Goal: Information Seeking & Learning: Learn about a topic

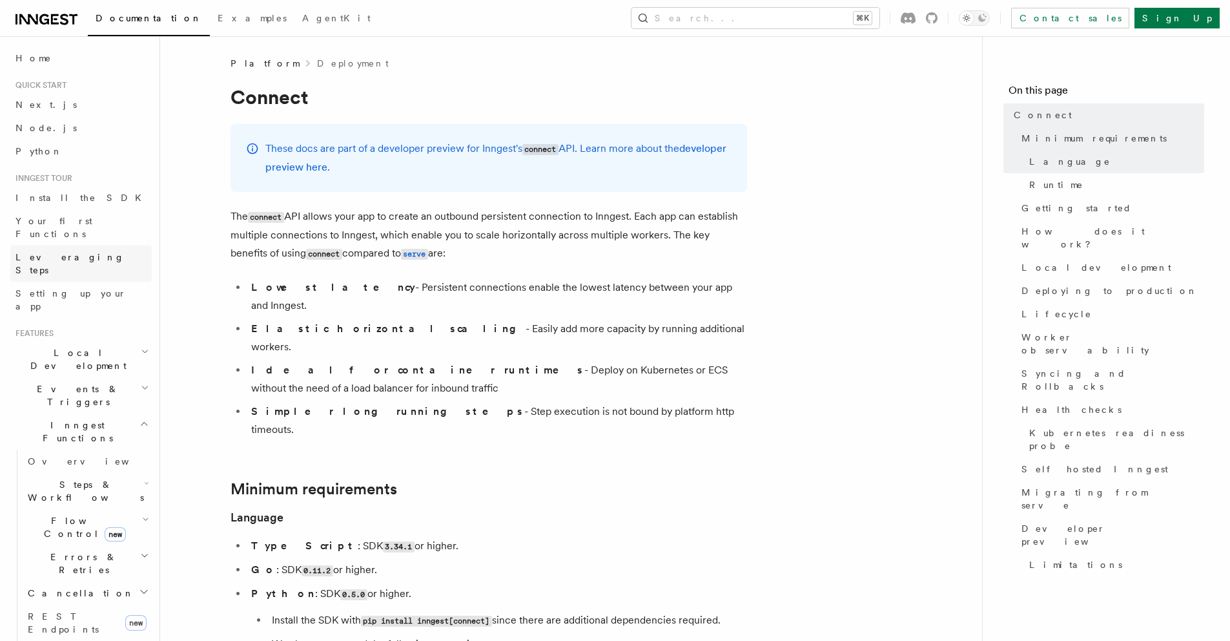
click at [61, 251] on span "Leveraging Steps" at bounding box center [83, 264] width 136 height 26
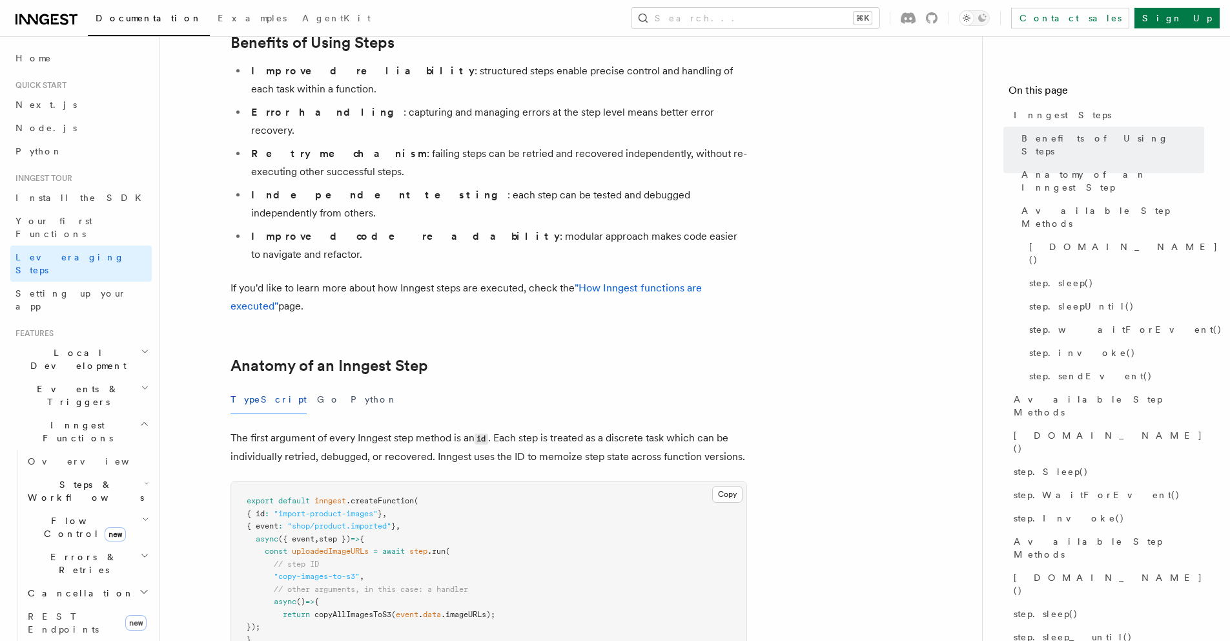
scroll to position [220, 0]
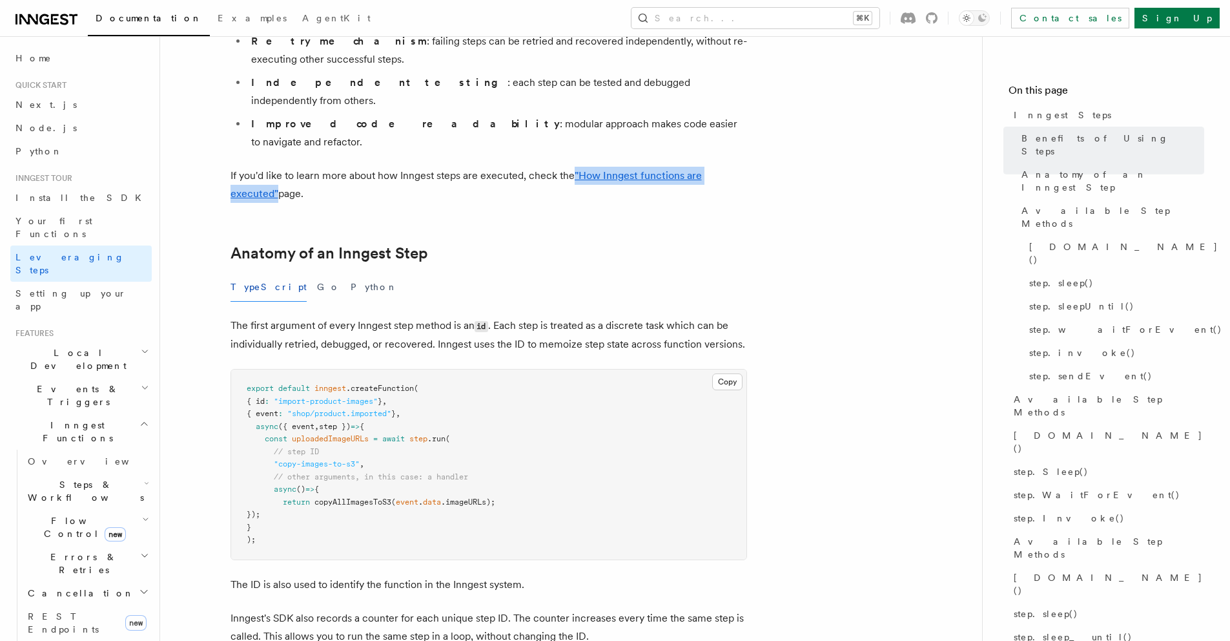
scroll to position [425, 0]
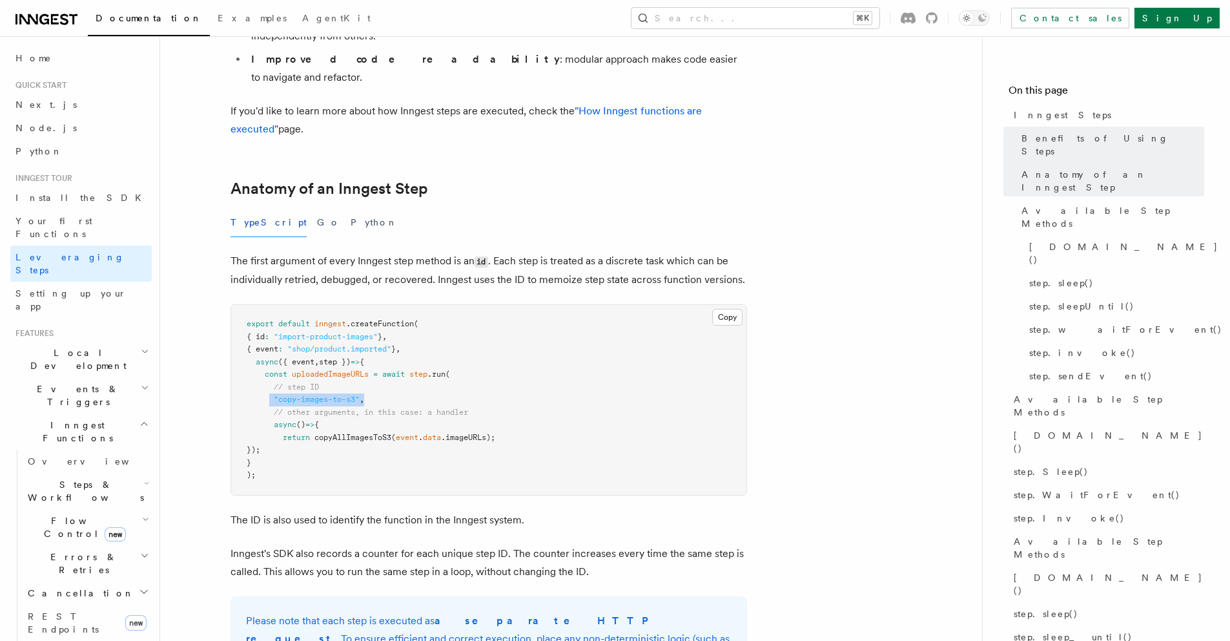
drag, startPoint x: 271, startPoint y: 328, endPoint x: 435, endPoint y: 327, distance: 164.7
click at [433, 327] on pre "export default inngest .createFunction ( { id : "import-product-images" } , { e…" at bounding box center [488, 400] width 515 height 190
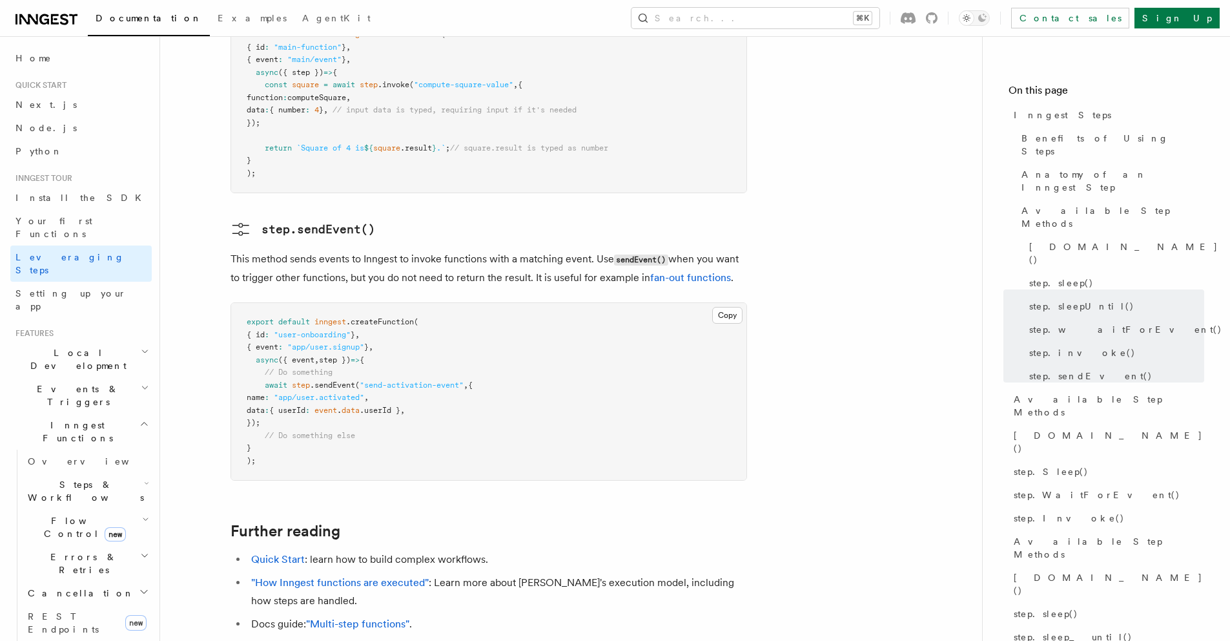
scroll to position [2767, 0]
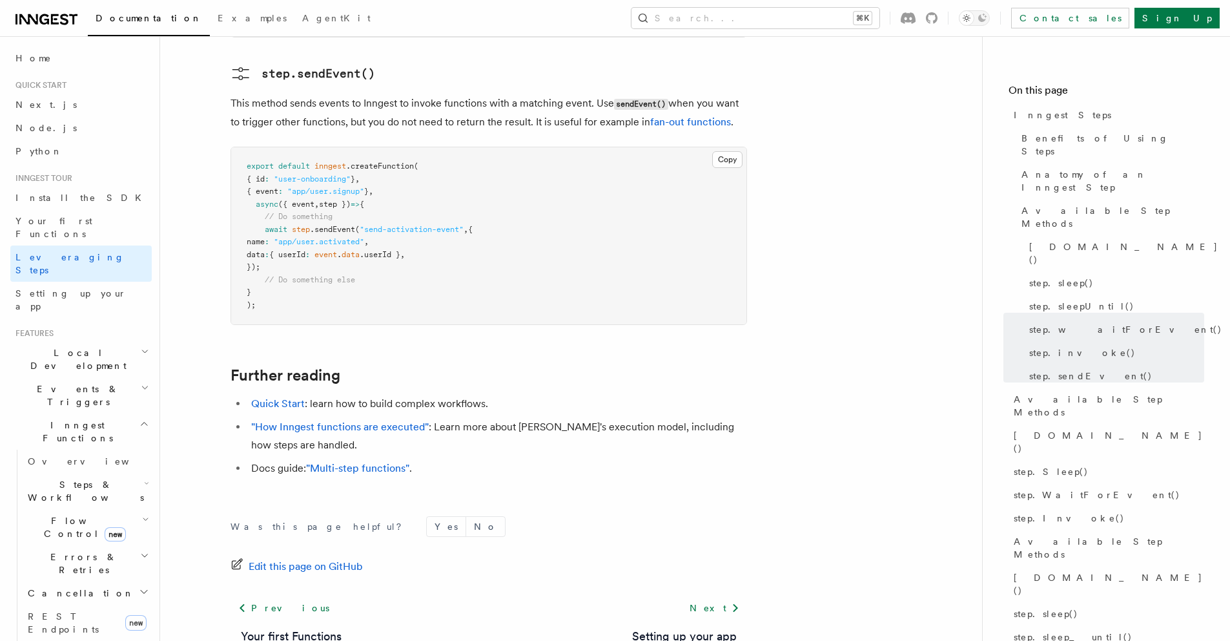
click at [627, 213] on pre "export default inngest .createFunction ( { id : "user-onboarding" } , { event :…" at bounding box center [488, 235] width 515 height 177
click at [59, 287] on span "Setting up your app" at bounding box center [83, 300] width 136 height 26
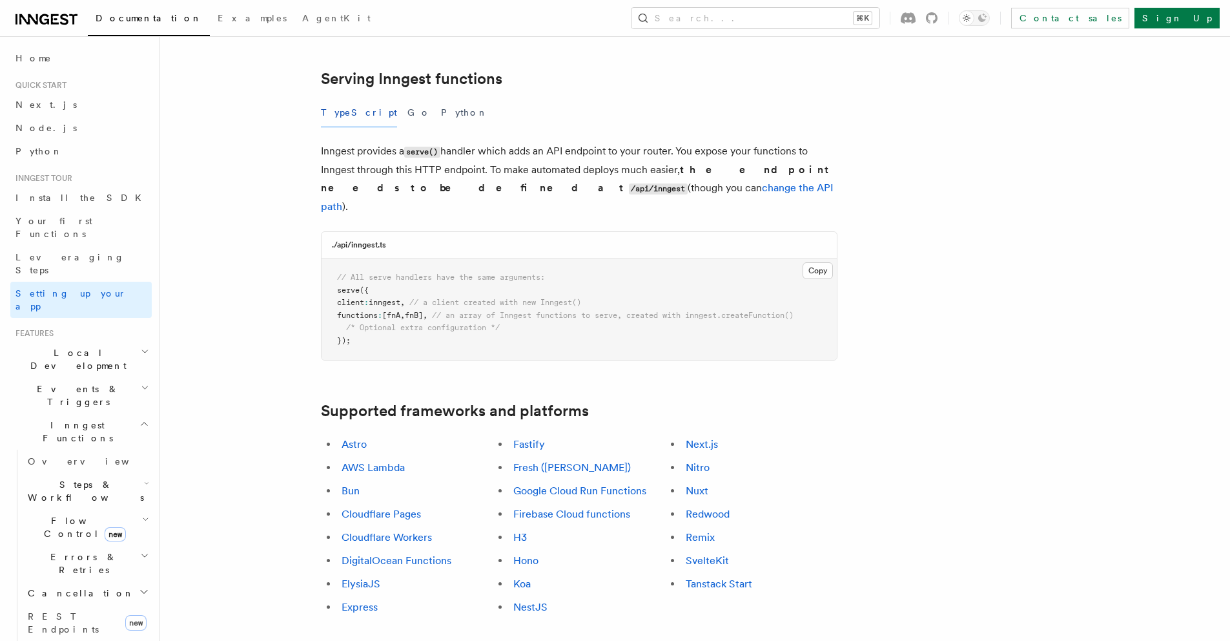
scroll to position [497, 0]
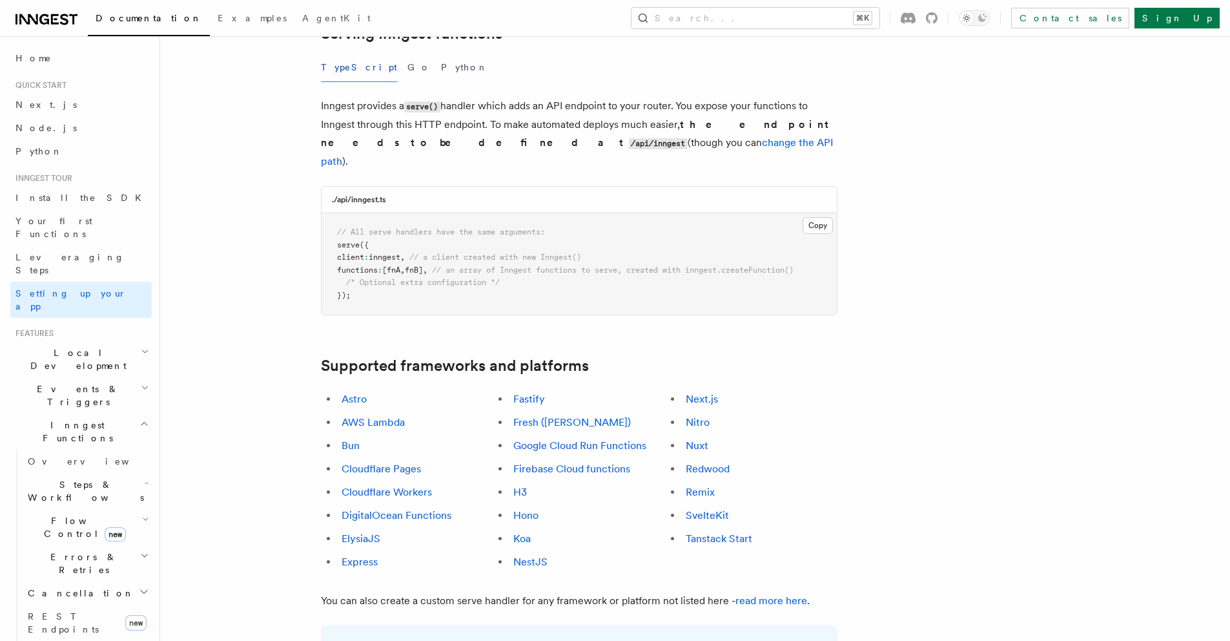
click at [87, 346] on span "Local Development" at bounding box center [75, 359] width 130 height 26
click at [83, 382] on span "Events & Triggers" at bounding box center [75, 395] width 130 height 26
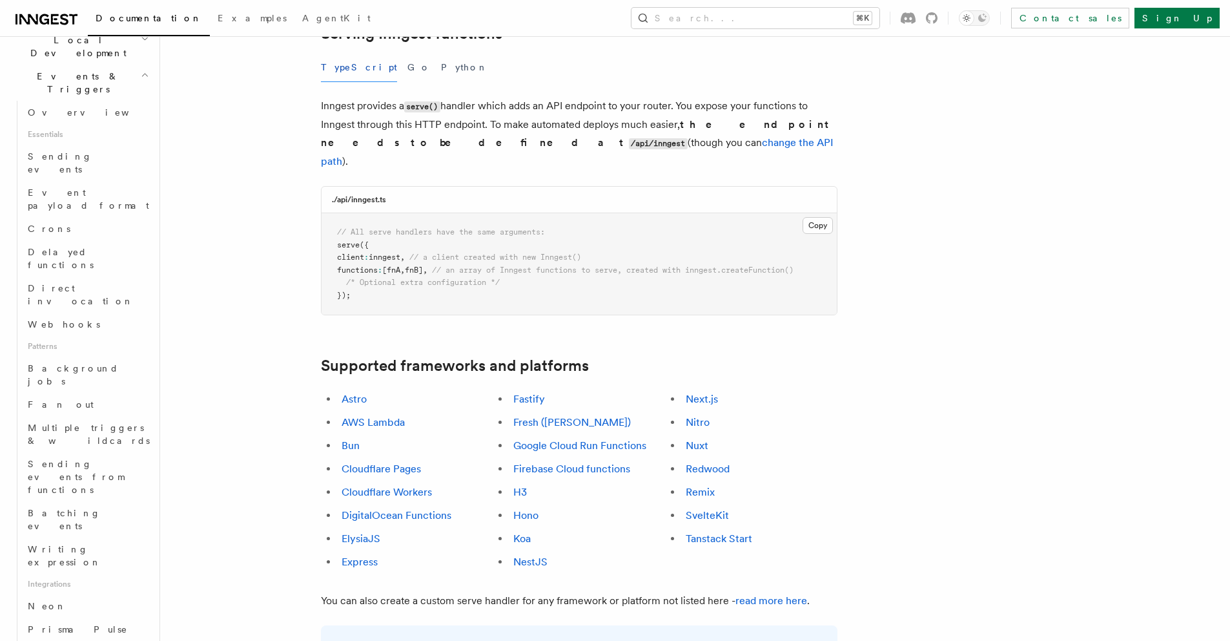
scroll to position [313, 0]
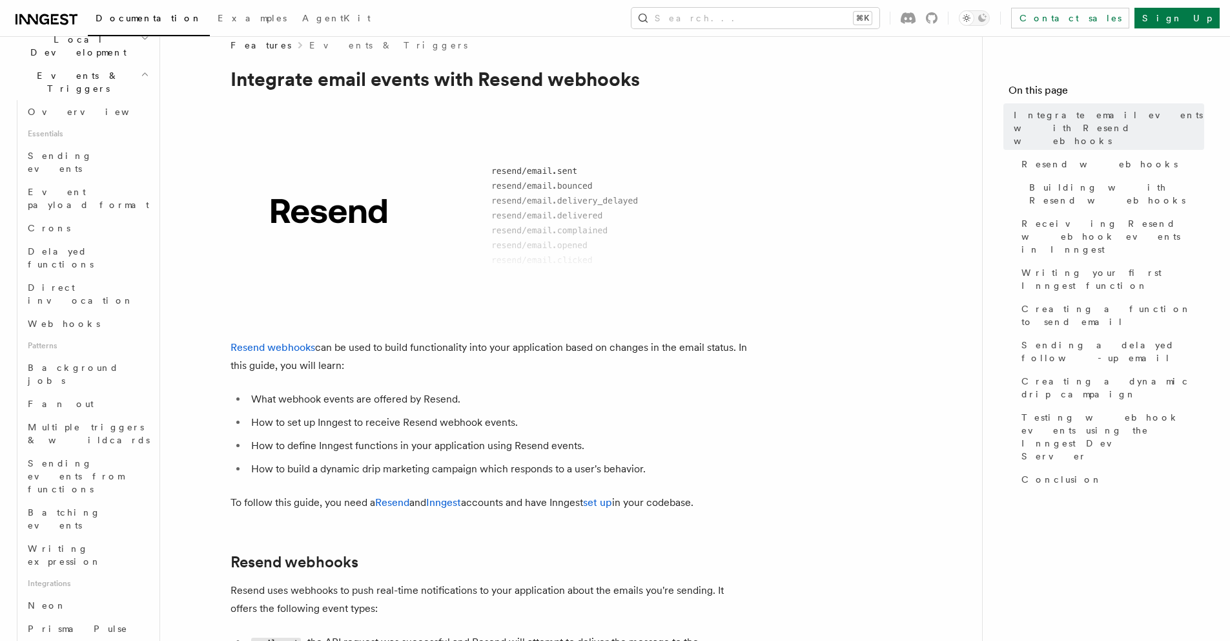
click at [562, 357] on p "Resend webhooks can be used to build functionality into your application based …" at bounding box center [489, 356] width 517 height 36
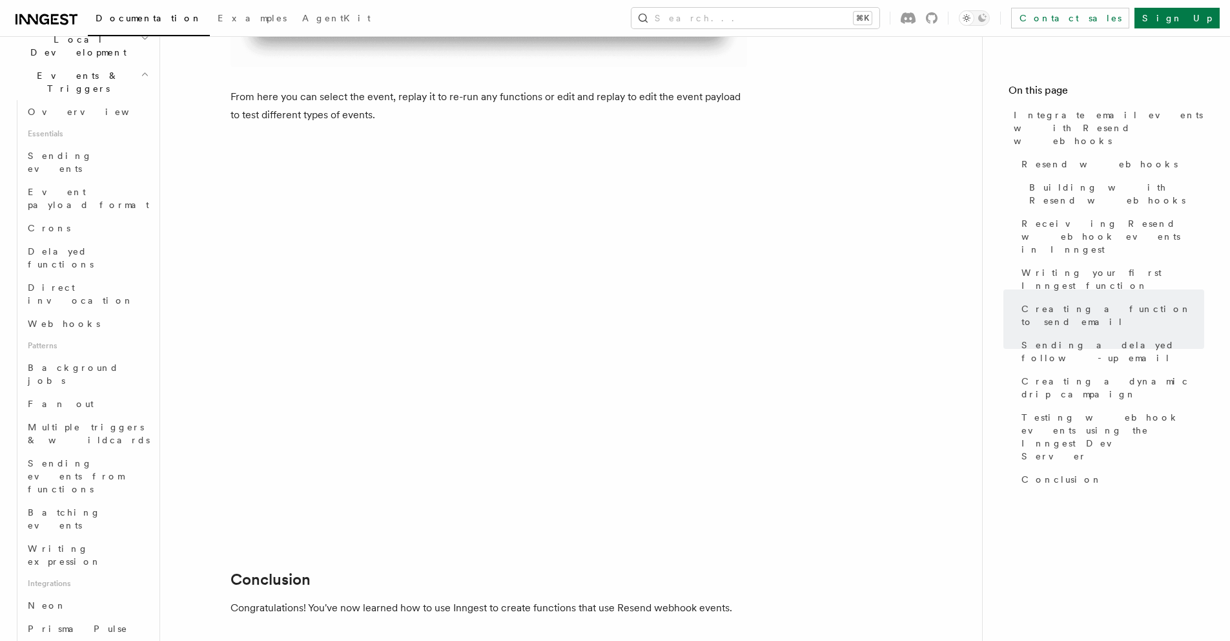
scroll to position [10400, 0]
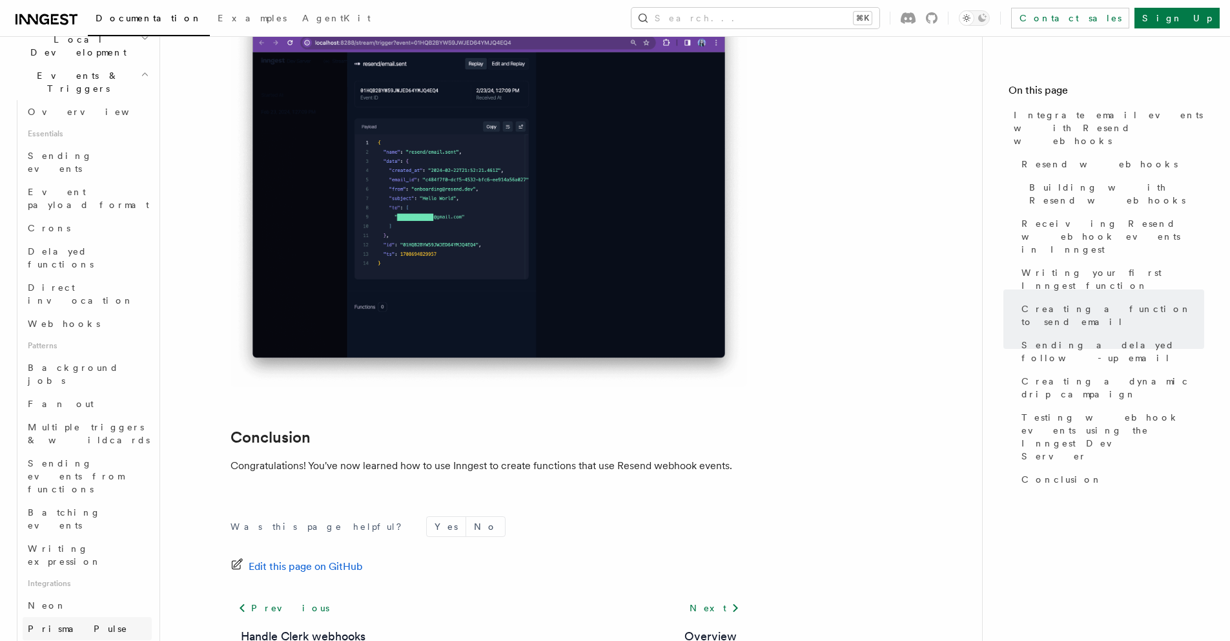
click at [62, 623] on span "Prisma Pulse" at bounding box center [78, 628] width 100 height 10
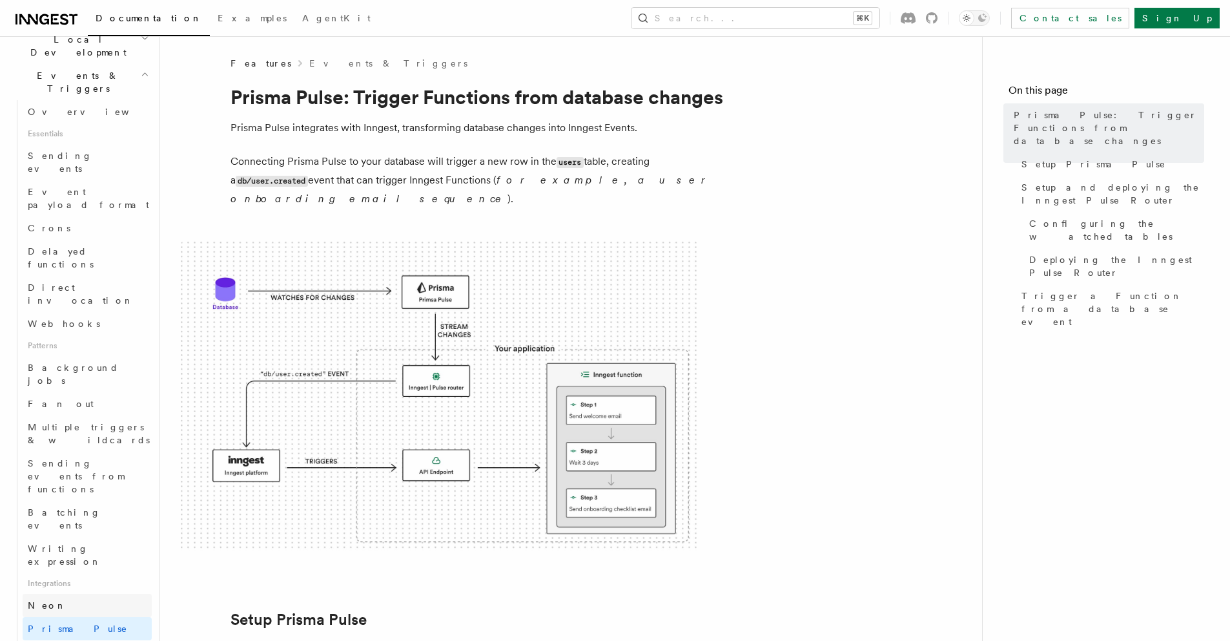
click at [76, 593] on link "Neon" at bounding box center [87, 604] width 129 height 23
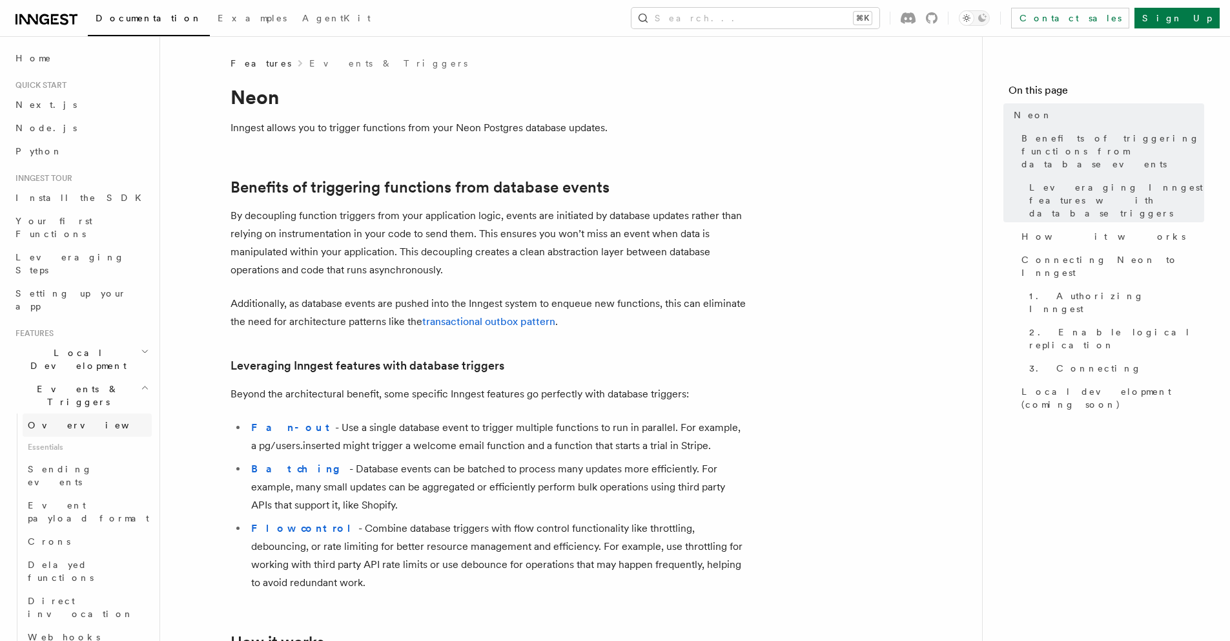
click at [56, 420] on span "Overview" at bounding box center [94, 425] width 133 height 10
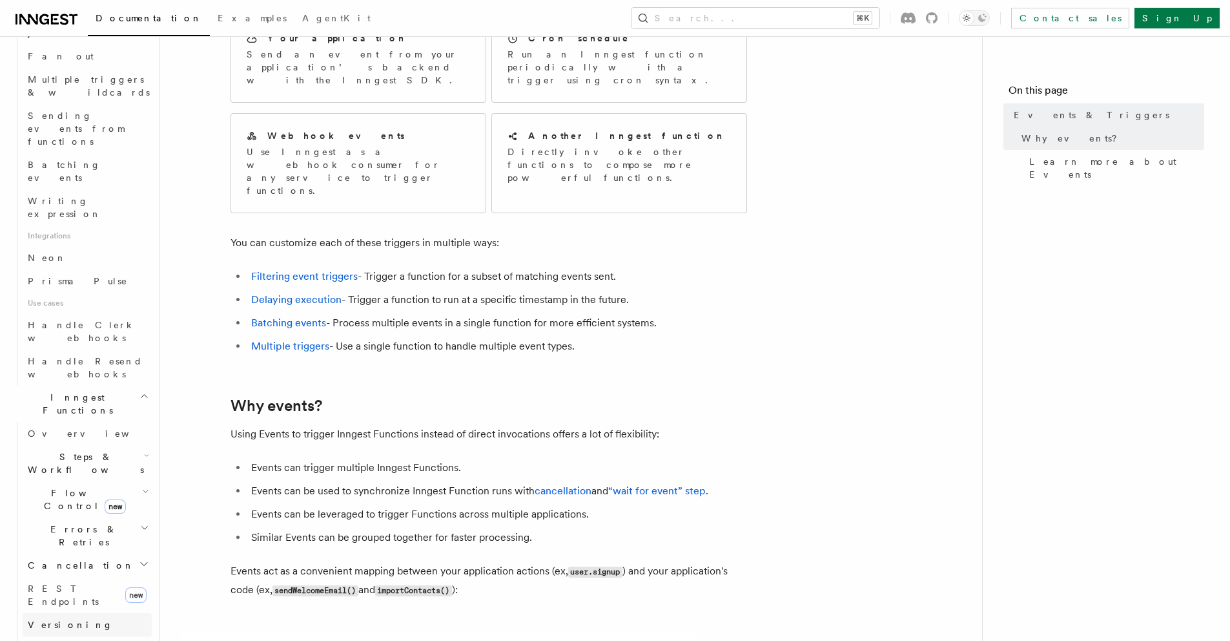
scroll to position [684, 0]
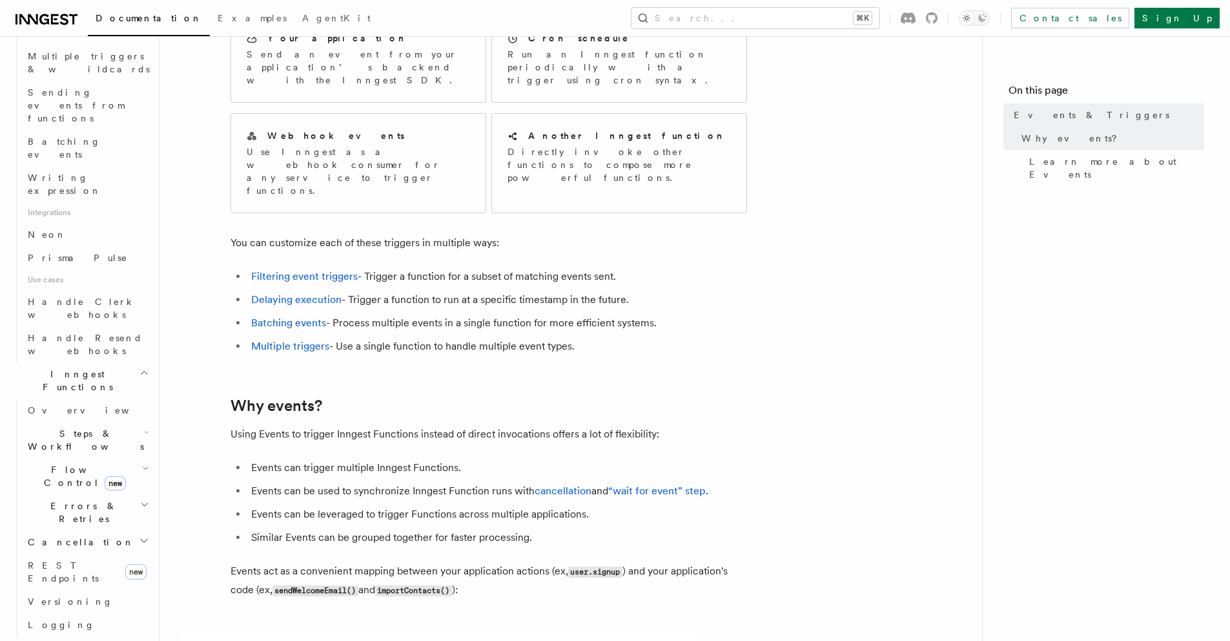
click at [139, 640] on icon "button" at bounding box center [144, 646] width 10 height 10
click at [37, 640] on span "Realtime new" at bounding box center [59, 647] width 98 height 13
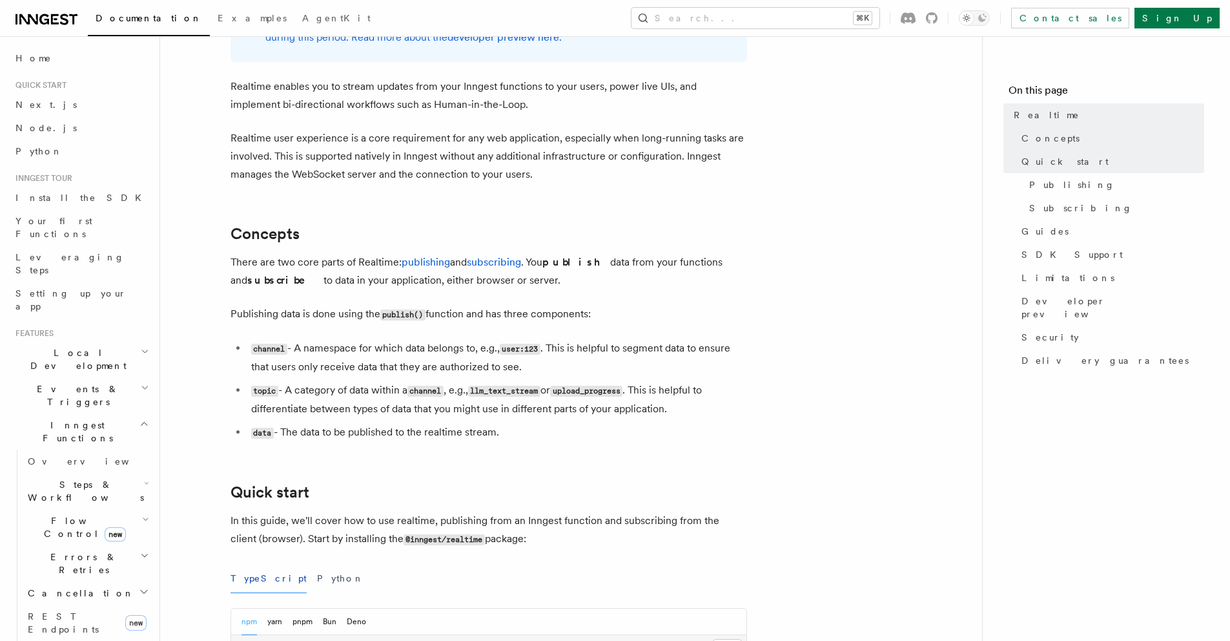
click at [139, 418] on icon "button" at bounding box center [144, 423] width 10 height 10
click at [139, 455] on icon "button" at bounding box center [144, 460] width 10 height 10
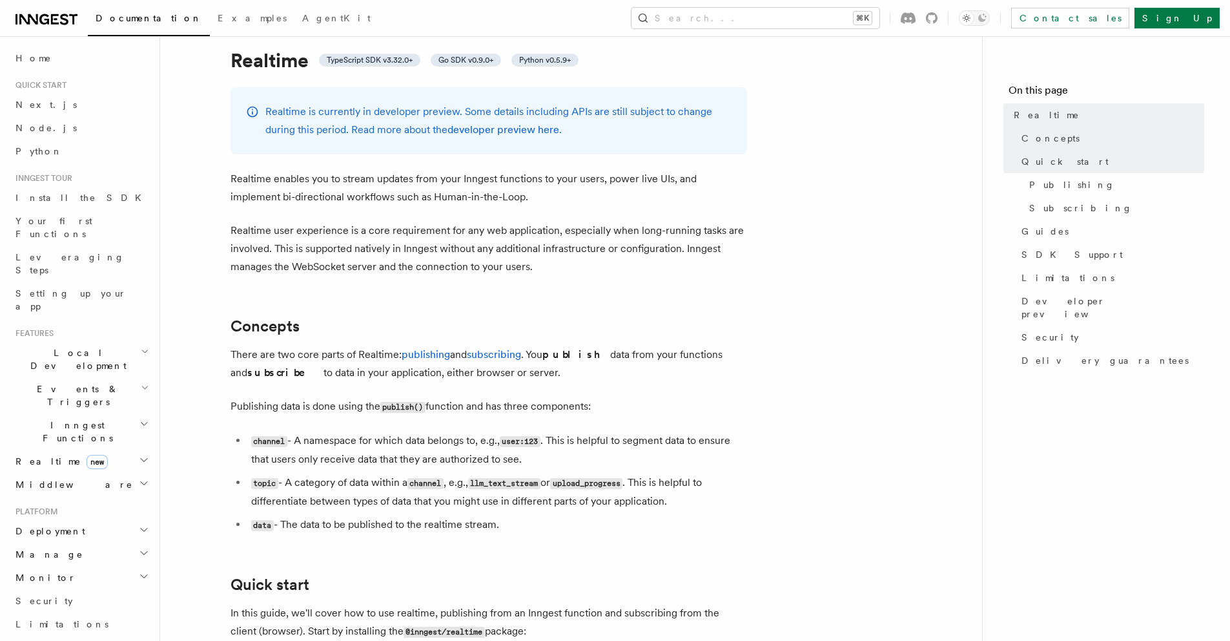
scroll to position [57, 0]
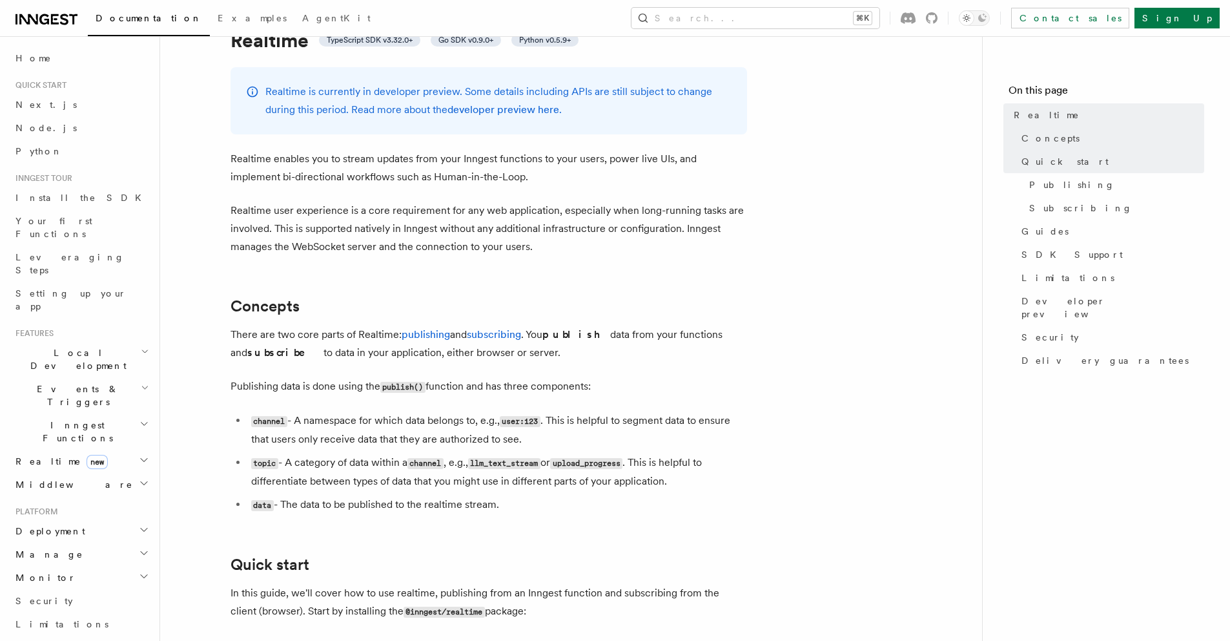
click at [141, 382] on icon "button" at bounding box center [145, 387] width 8 height 10
click at [56, 420] on span "Overview" at bounding box center [94, 425] width 133 height 10
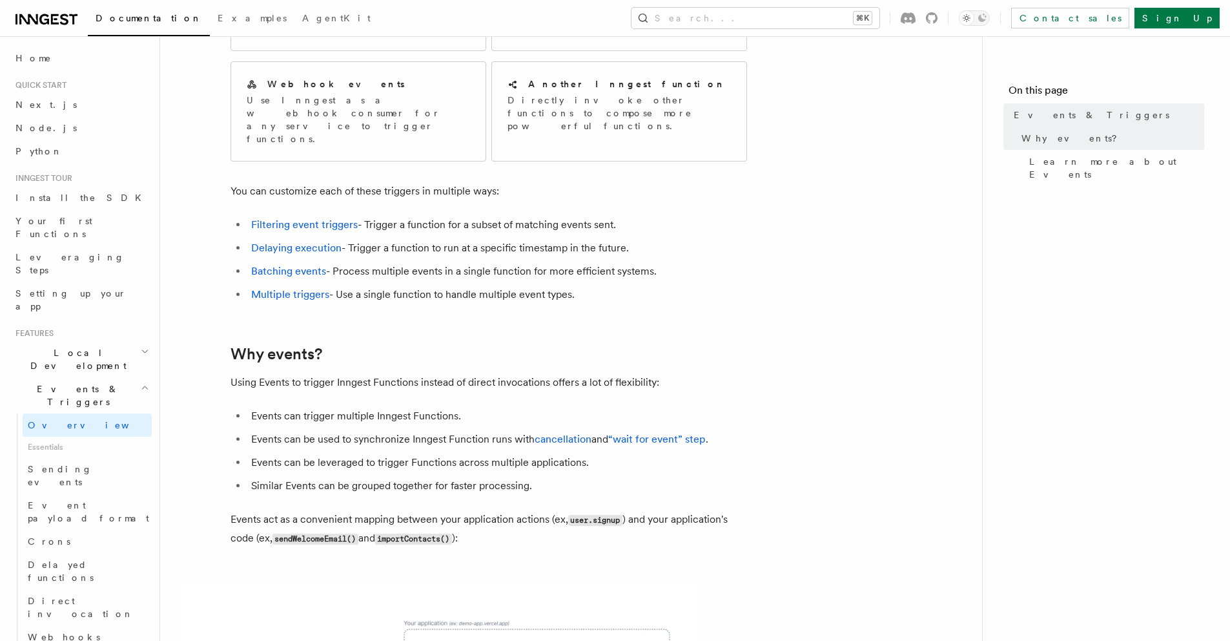
scroll to position [208, 0]
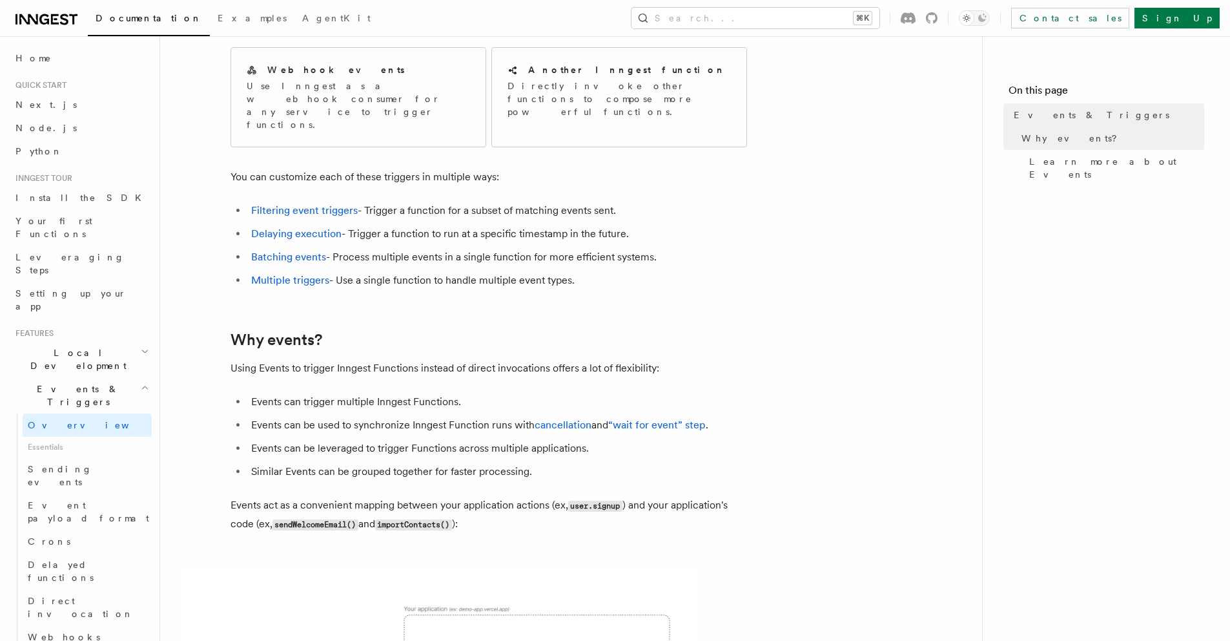
click at [258, 416] on li "Events can be used to synchronize Inngest Function runs with cancellation and “…" at bounding box center [497, 425] width 500 height 18
drag, startPoint x: 260, startPoint y: 389, endPoint x: 526, endPoint y: 384, distance: 266.8
click at [526, 416] on li "Events can be used to synchronize Inngest Function runs with cancellation and “…" at bounding box center [497, 425] width 500 height 18
click at [259, 416] on li "Events can be used to synchronize Inngest Function runs with cancellation and “…" at bounding box center [497, 425] width 500 height 18
drag, startPoint x: 259, startPoint y: 385, endPoint x: 504, endPoint y: 386, distance: 244.8
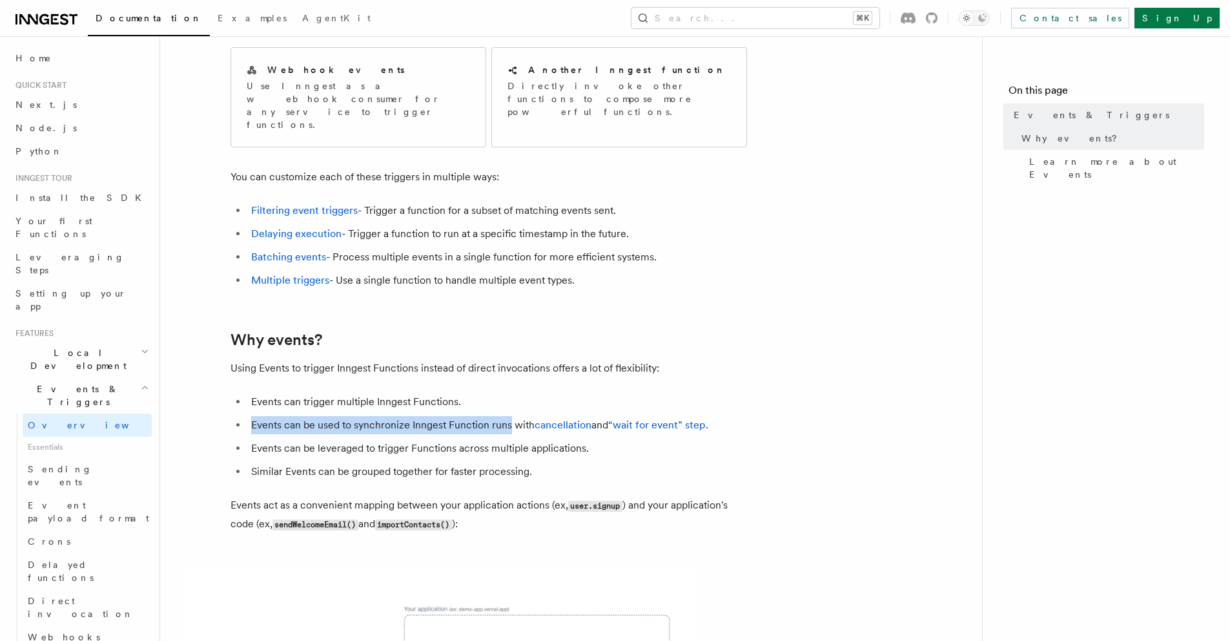
click at [504, 416] on li "Events can be used to synchronize Inngest Function runs with cancellation and “…" at bounding box center [497, 425] width 500 height 18
click at [267, 439] on li "Events can be leveraged to trigger Functions across multiple applications." at bounding box center [497, 448] width 500 height 18
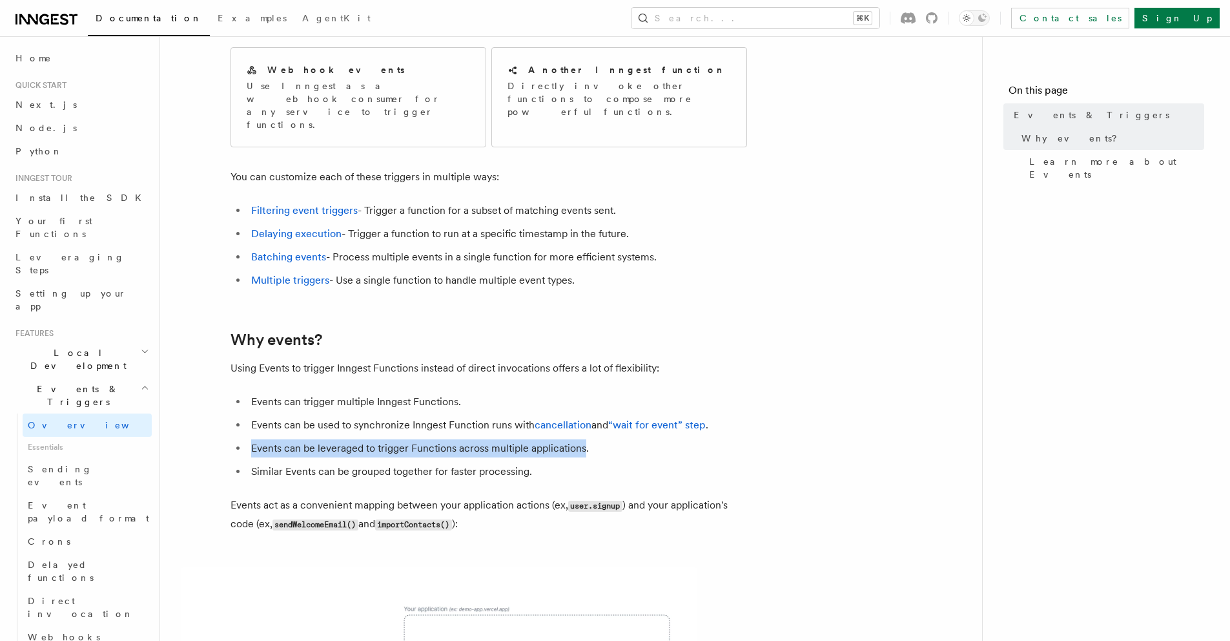
drag, startPoint x: 267, startPoint y: 409, endPoint x: 566, endPoint y: 414, distance: 299.7
click at [566, 439] on li "Events can be leveraged to trigger Functions across multiple applications." at bounding box center [497, 448] width 500 height 18
click at [261, 462] on li "Similar Events can be grouped together for faster processing." at bounding box center [497, 471] width 500 height 18
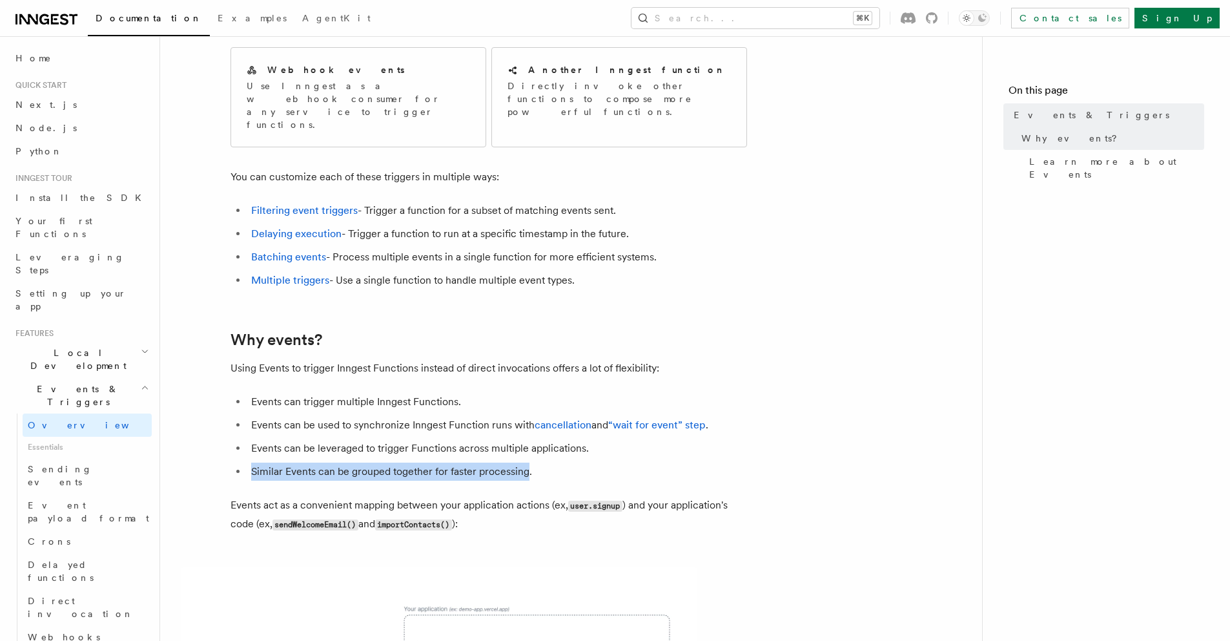
drag, startPoint x: 261, startPoint y: 435, endPoint x: 493, endPoint y: 429, distance: 231.9
click at [493, 462] on li "Similar Events can be grouped together for faster processing." at bounding box center [497, 471] width 500 height 18
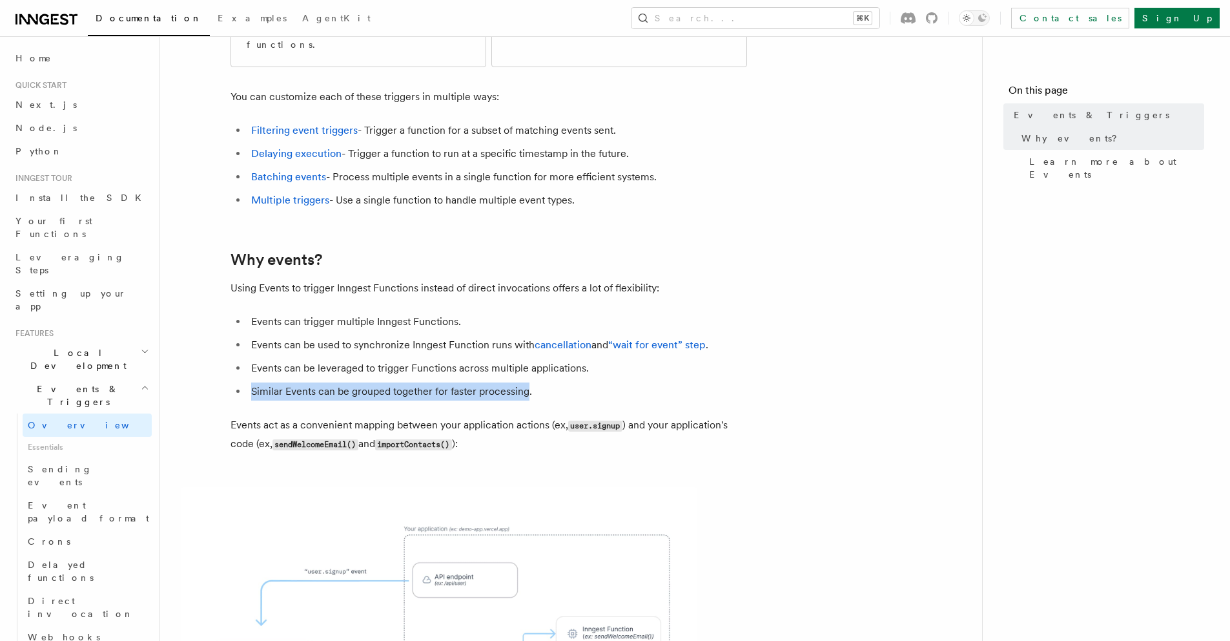
scroll to position [289, 0]
click at [523, 415] on p "Events act as a convenient mapping between your application actions (ex, user.s…" at bounding box center [489, 433] width 517 height 37
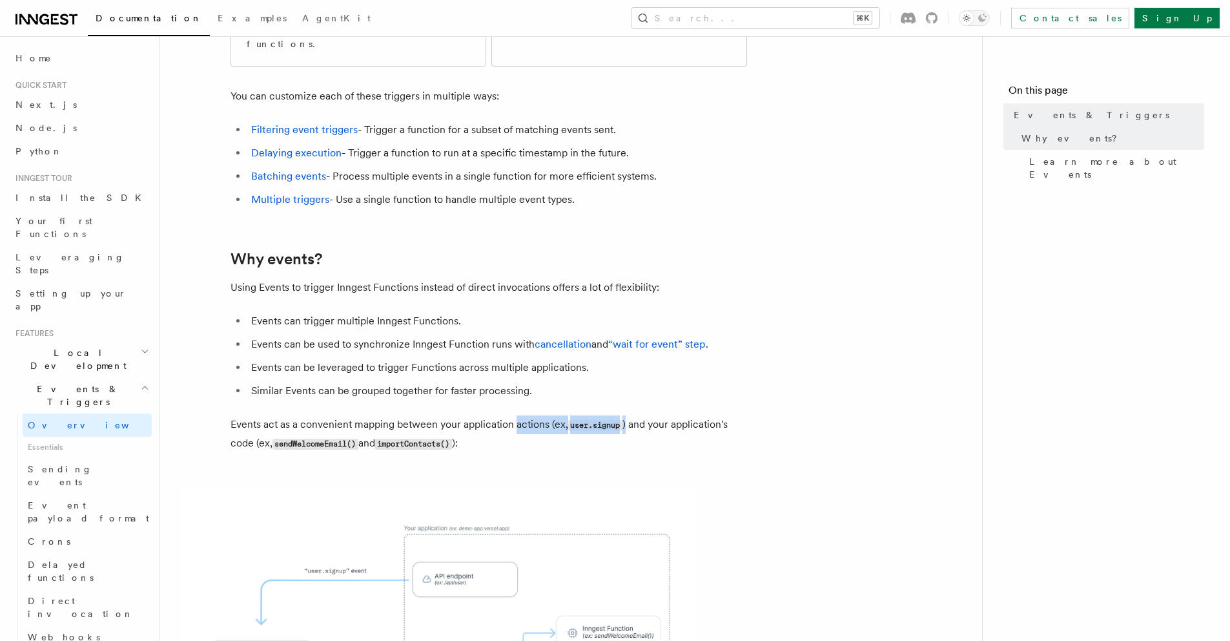
drag, startPoint x: 524, startPoint y: 387, endPoint x: 626, endPoint y: 391, distance: 102.1
click at [626, 415] on p "Events act as a convenient mapping between your application actions (ex, user.s…" at bounding box center [489, 433] width 517 height 37
click at [251, 415] on p "Events act as a convenient mapping between your application actions (ex, user.s…" at bounding box center [489, 433] width 517 height 37
drag, startPoint x: 302, startPoint y: 406, endPoint x: 531, endPoint y: 399, distance: 229.4
click at [392, 415] on p "Events act as a convenient mapping between your application actions (ex, user.s…" at bounding box center [489, 433] width 517 height 37
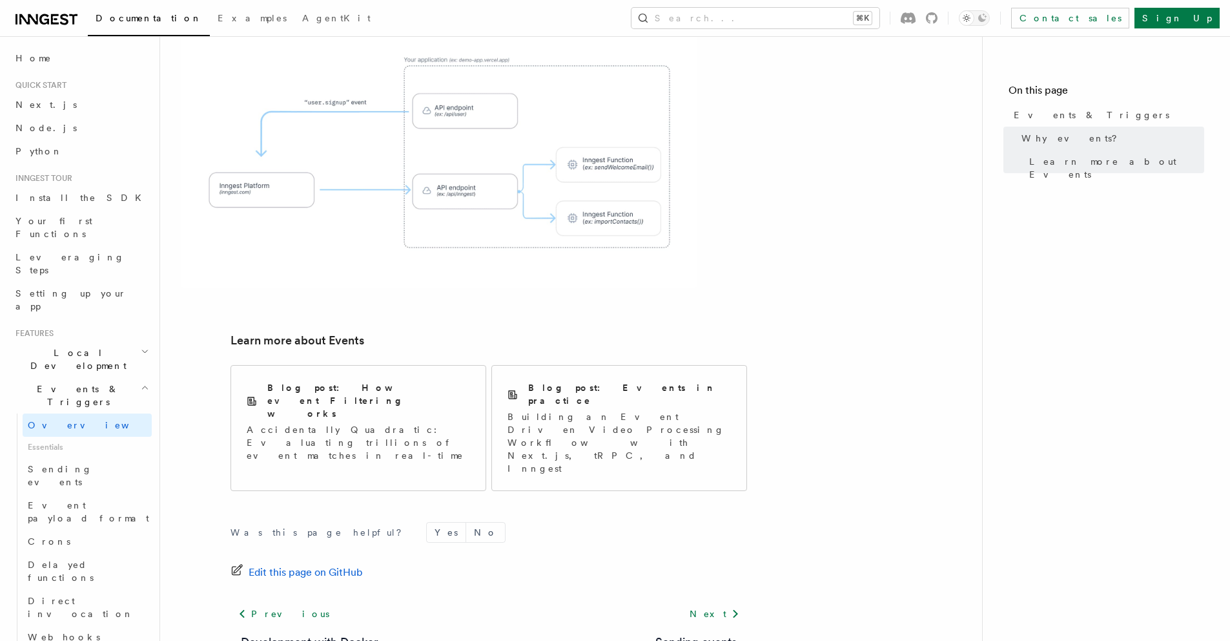
scroll to position [763, 0]
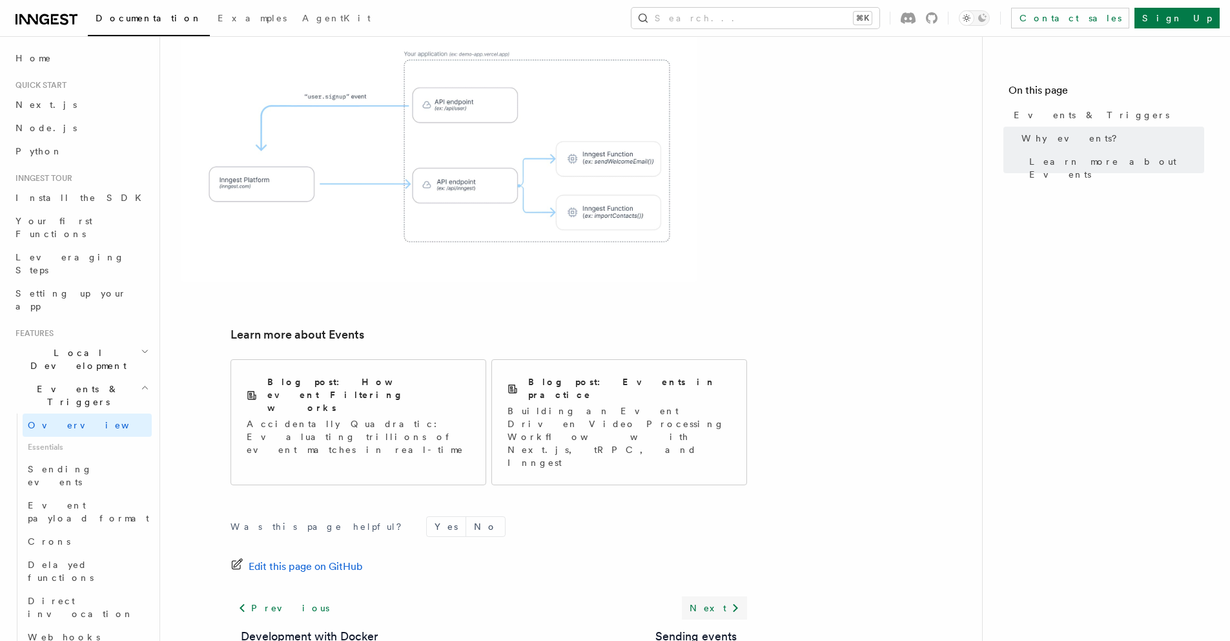
click at [723, 596] on link "Next" at bounding box center [714, 607] width 65 height 23
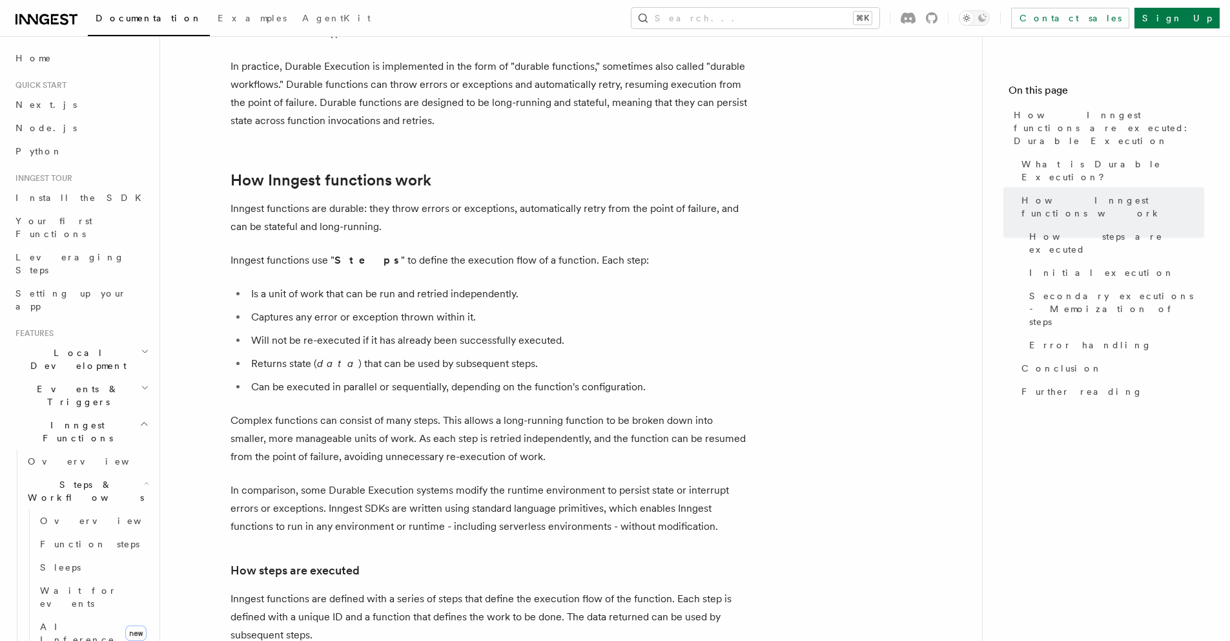
scroll to position [389, 0]
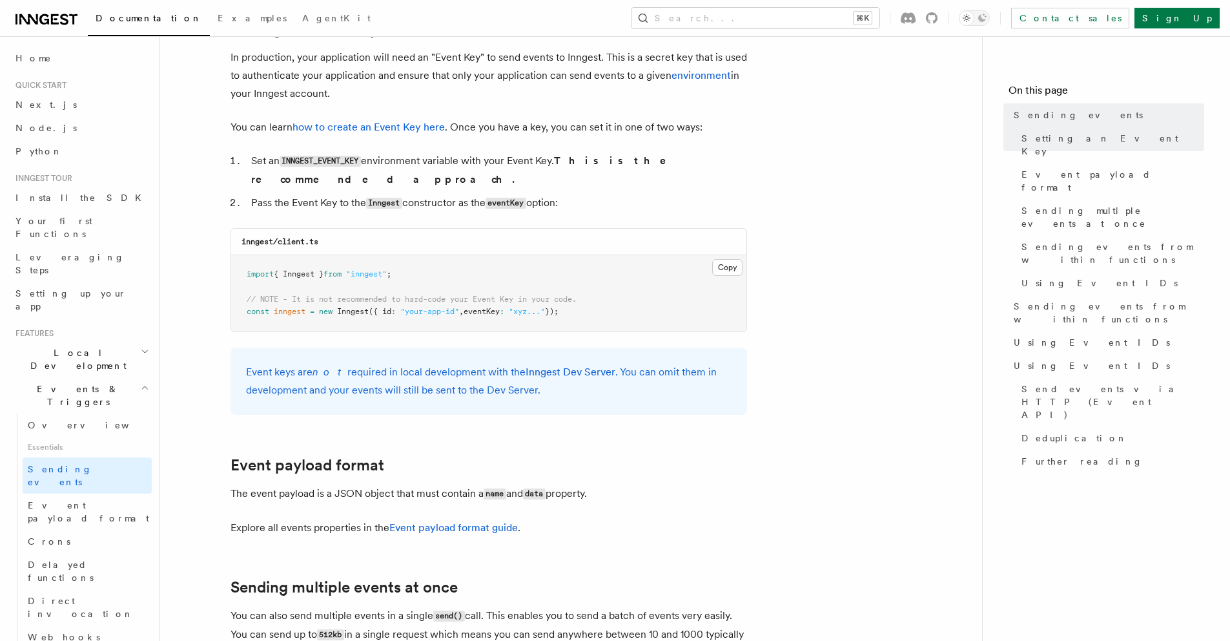
scroll to position [1120, 0]
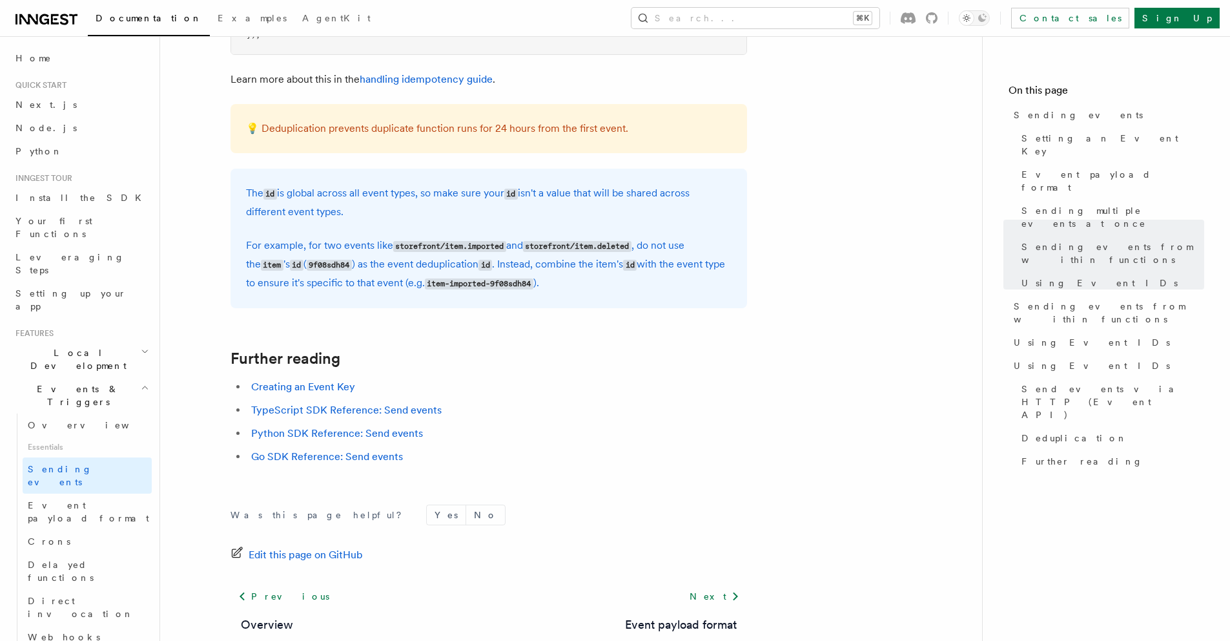
scroll to position [3638, 0]
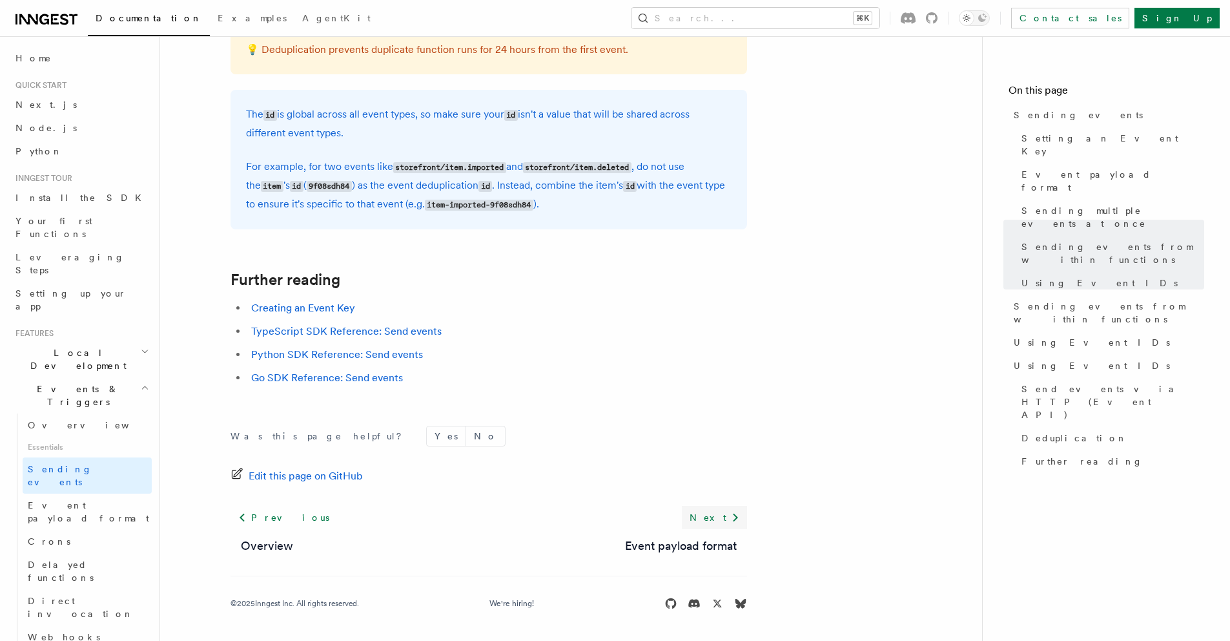
click at [714, 507] on link "Next" at bounding box center [714, 517] width 65 height 23
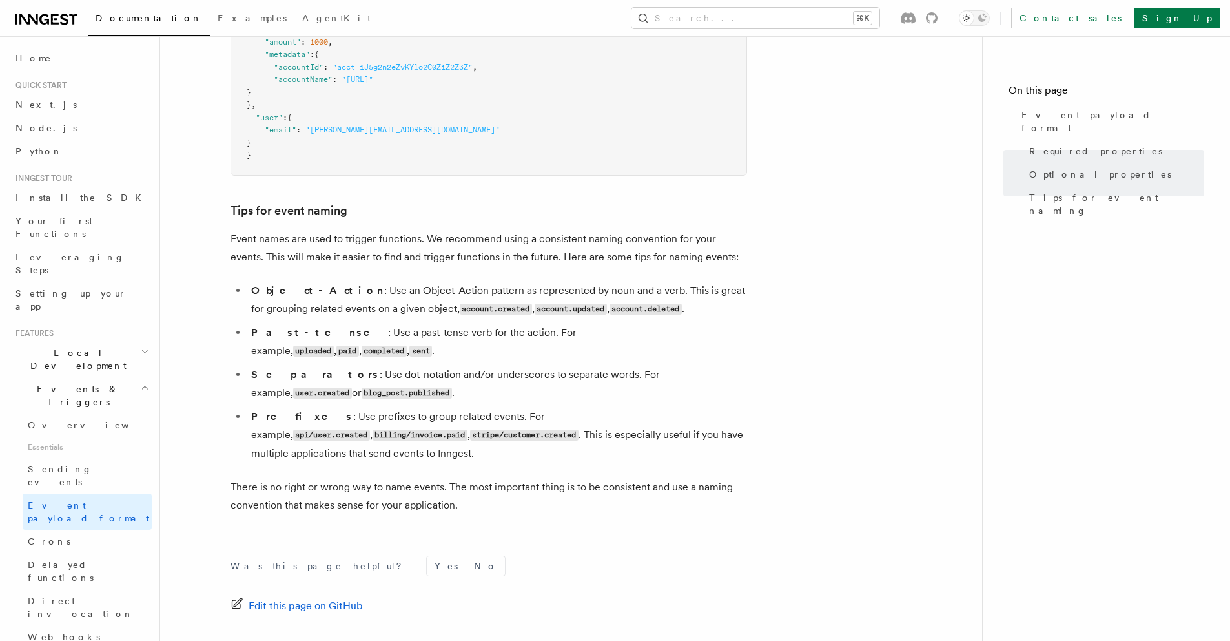
scroll to position [805, 0]
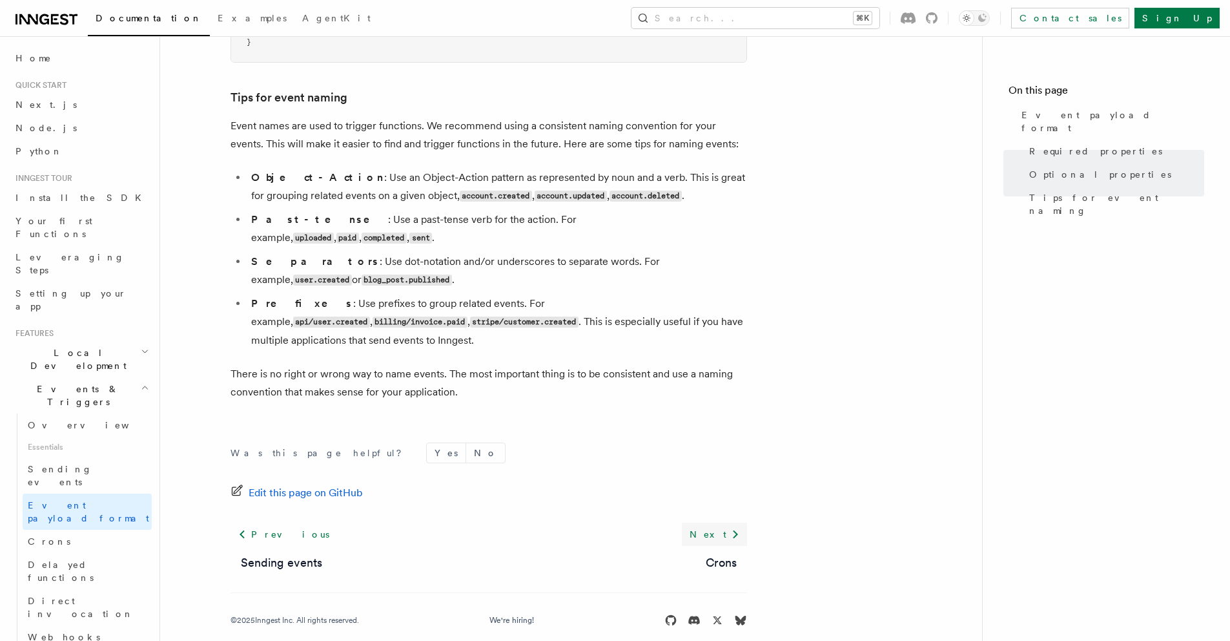
click at [734, 526] on icon at bounding box center [735, 533] width 15 height 15
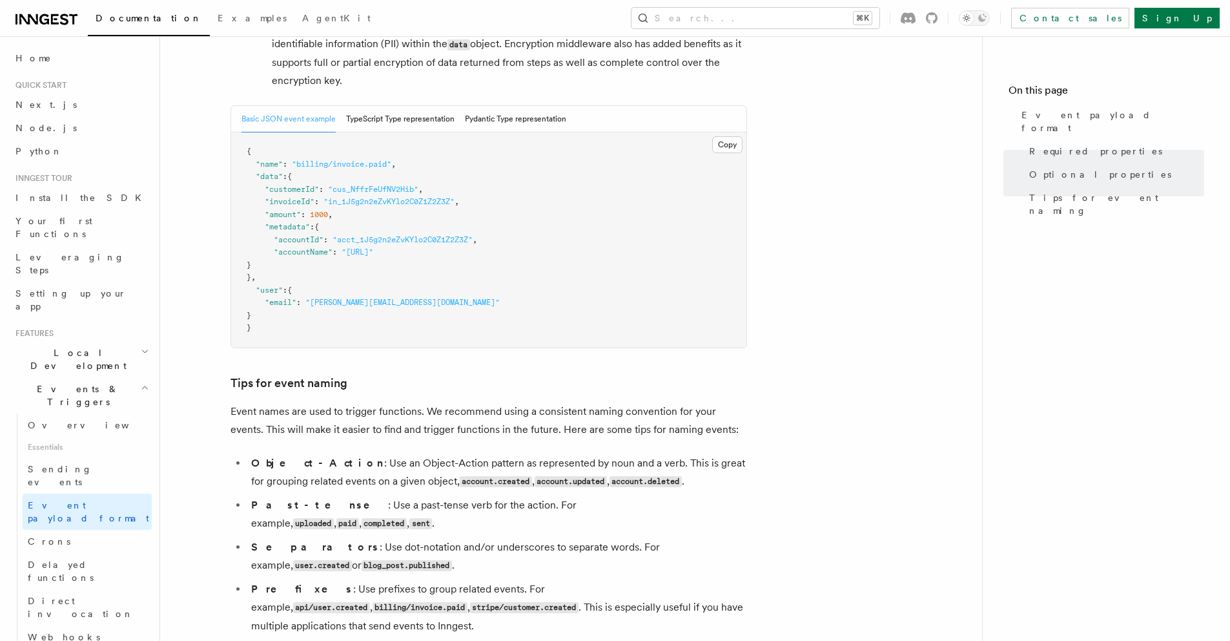
scroll to position [805, 0]
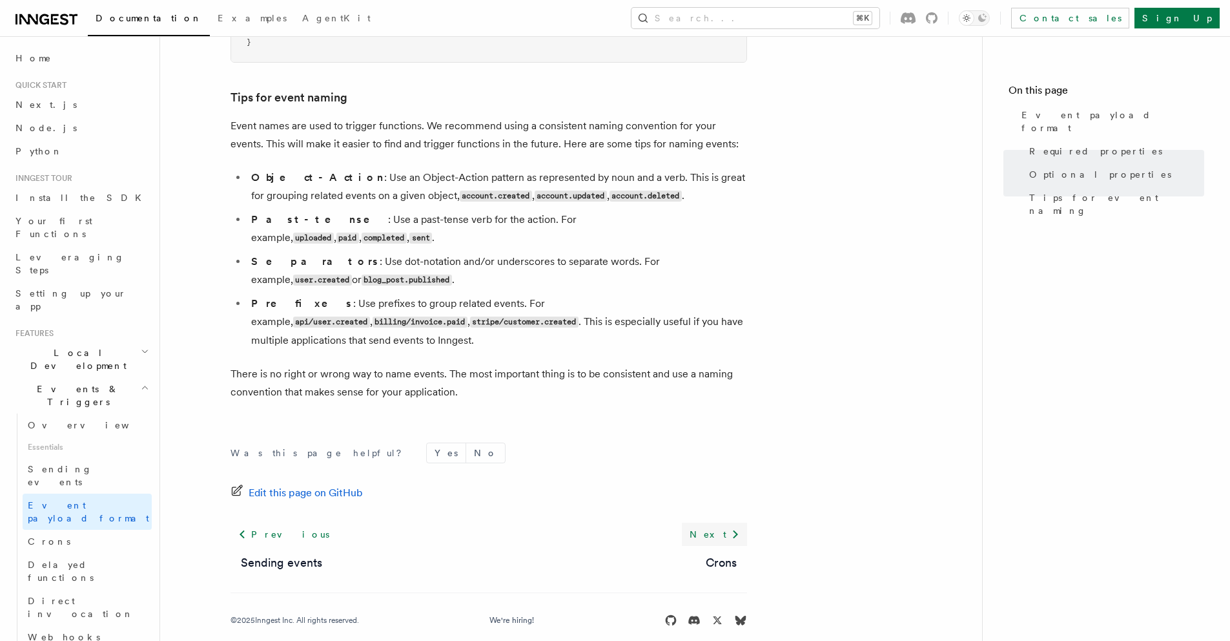
click at [733, 526] on icon at bounding box center [735, 533] width 15 height 15
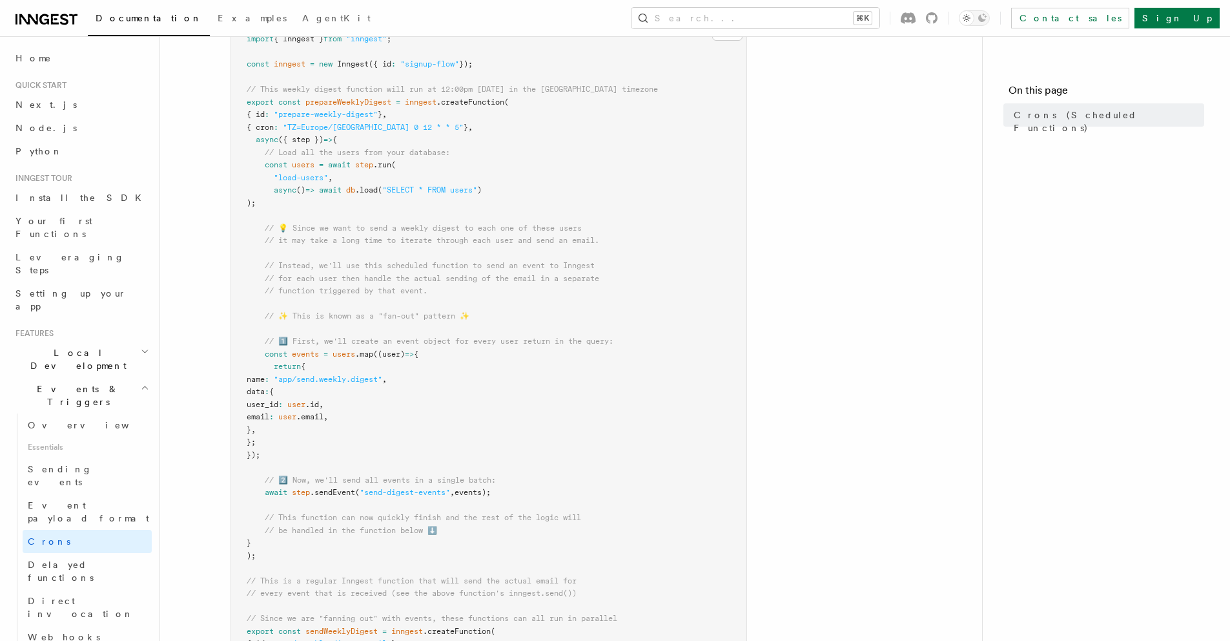
scroll to position [776, 0]
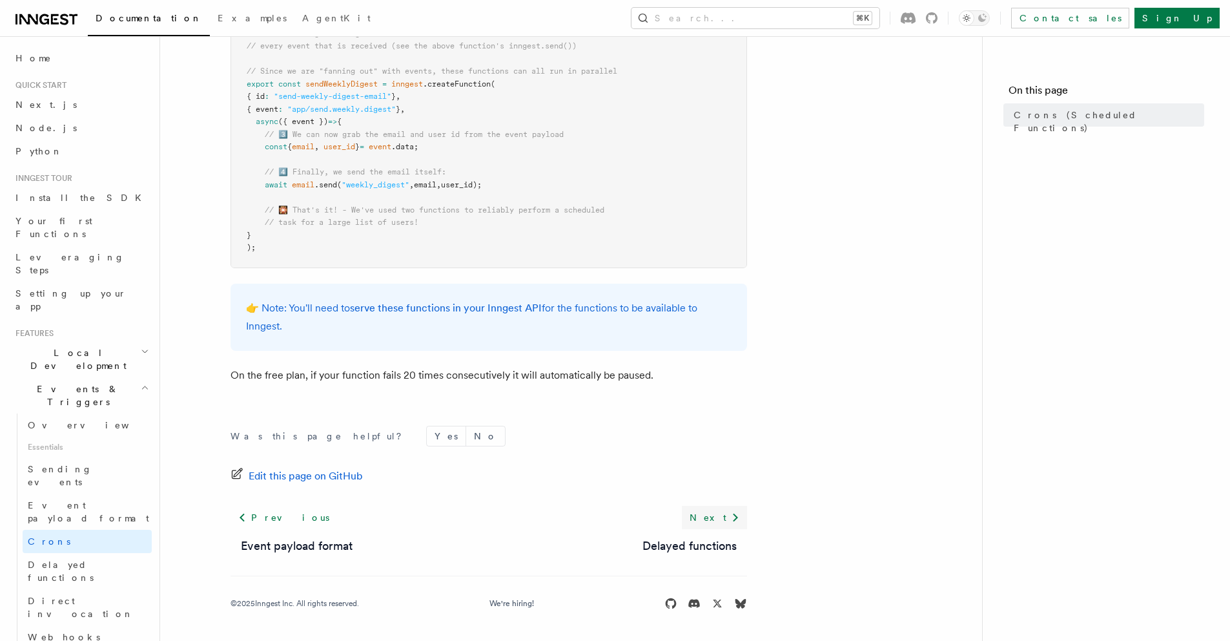
click at [716, 510] on link "Next" at bounding box center [714, 517] width 65 height 23
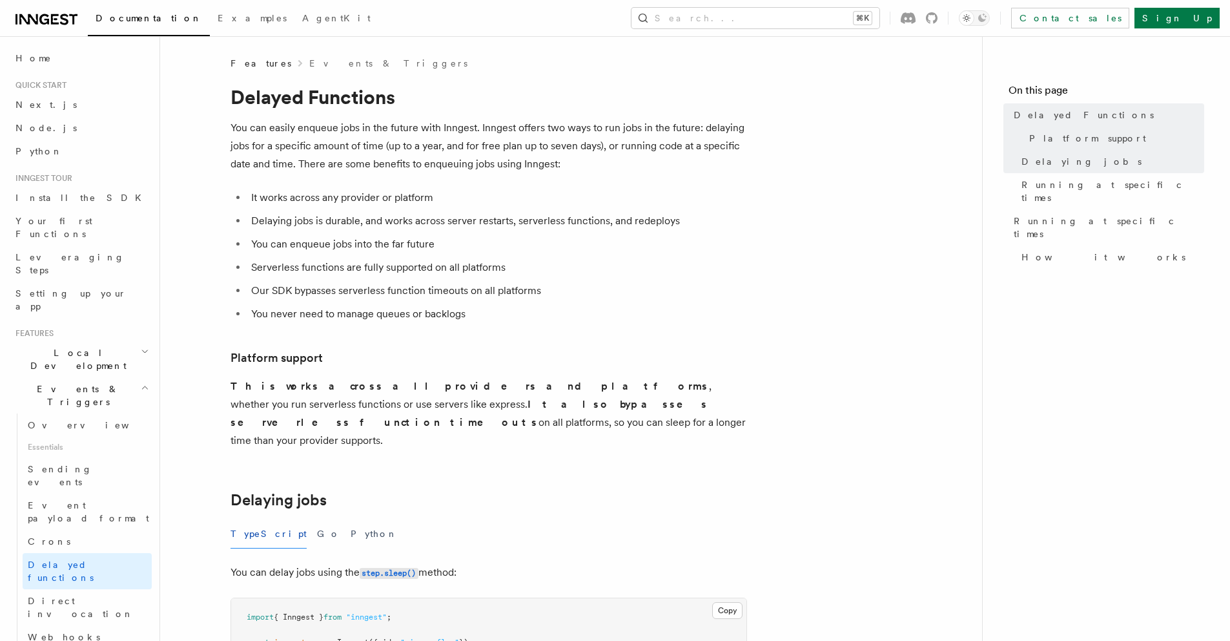
click at [273, 198] on li "It works across any provider or platform" at bounding box center [497, 198] width 500 height 18
drag, startPoint x: 273, startPoint y: 198, endPoint x: 477, endPoint y: 196, distance: 204.1
click at [477, 196] on li "It works across any provider or platform" at bounding box center [497, 198] width 500 height 18
click at [276, 222] on li "Delaying jobs is durable, and works across server restarts, serverless function…" at bounding box center [497, 221] width 500 height 18
drag, startPoint x: 315, startPoint y: 218, endPoint x: 655, endPoint y: 220, distance: 339.7
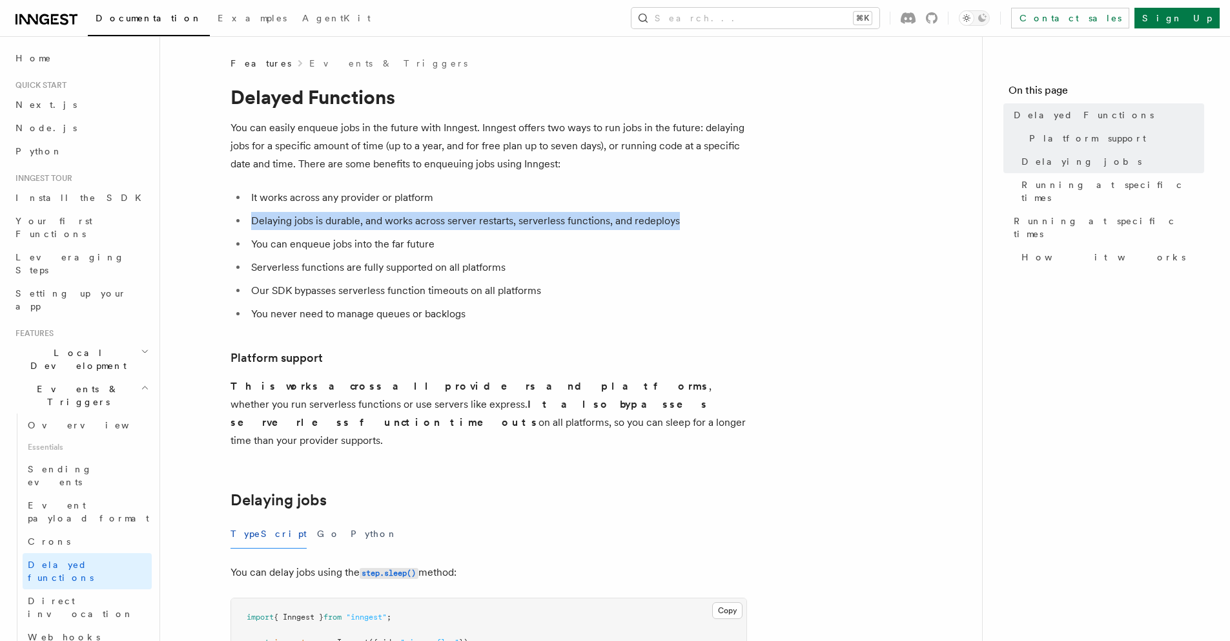
click at [655, 220] on li "Delaying jobs is durable, and works across server restarts, serverless function…" at bounding box center [497, 221] width 500 height 18
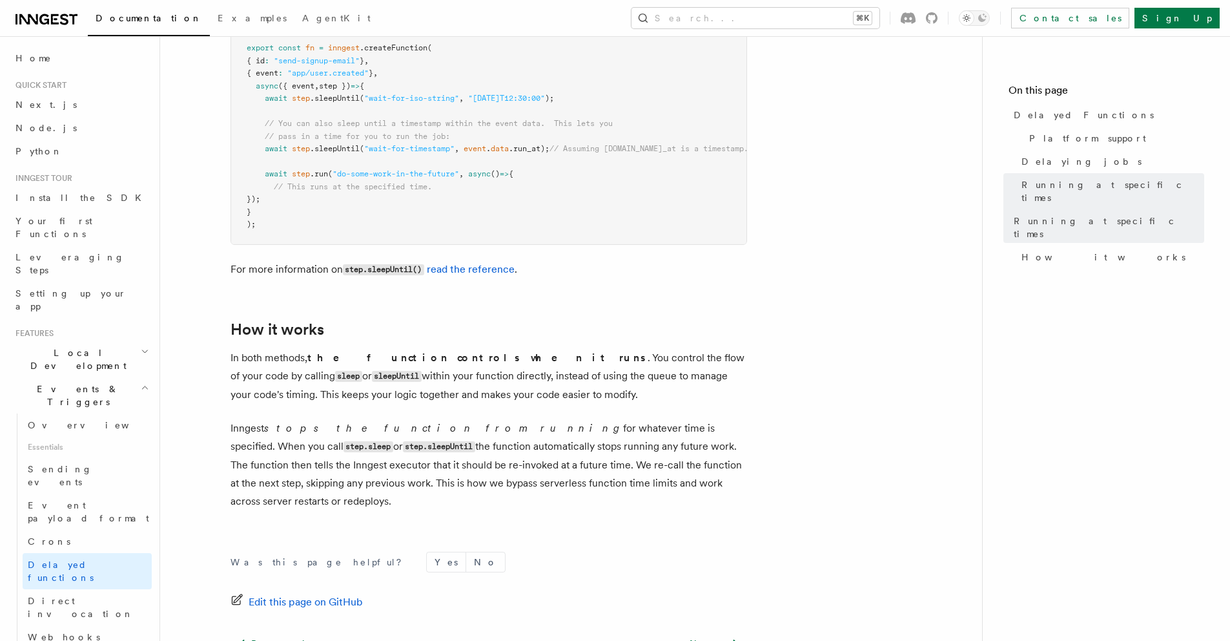
scroll to position [930, 0]
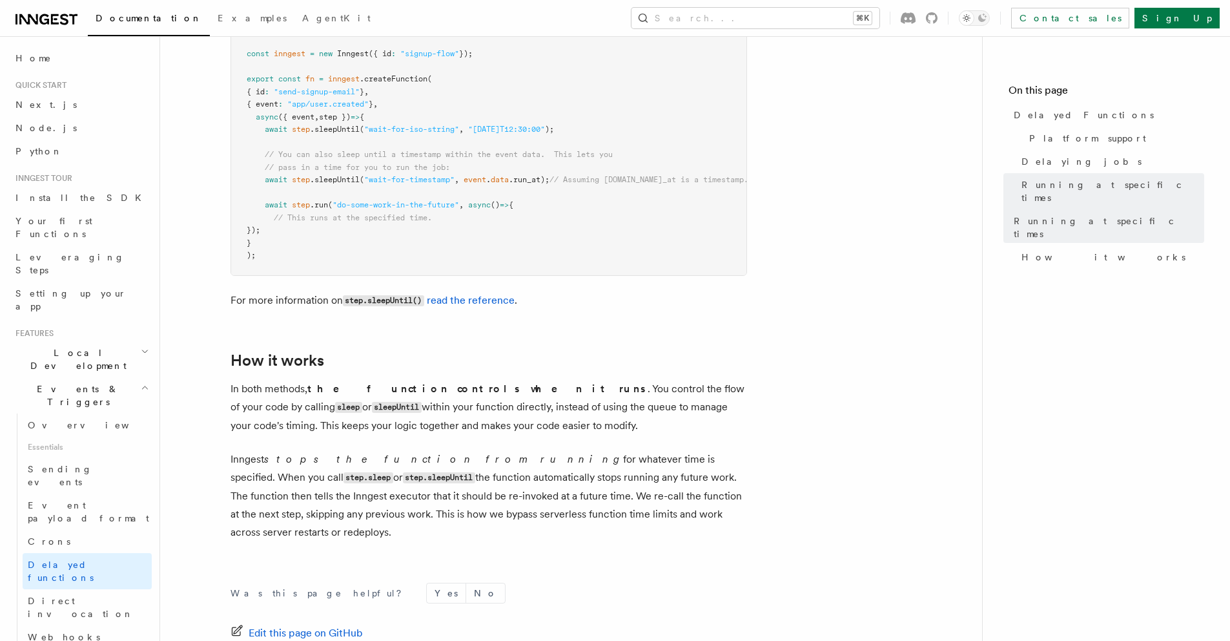
drag, startPoint x: 457, startPoint y: 345, endPoint x: 476, endPoint y: 315, distance: 35.1
click at [458, 351] on h2 "How it works" at bounding box center [489, 360] width 517 height 18
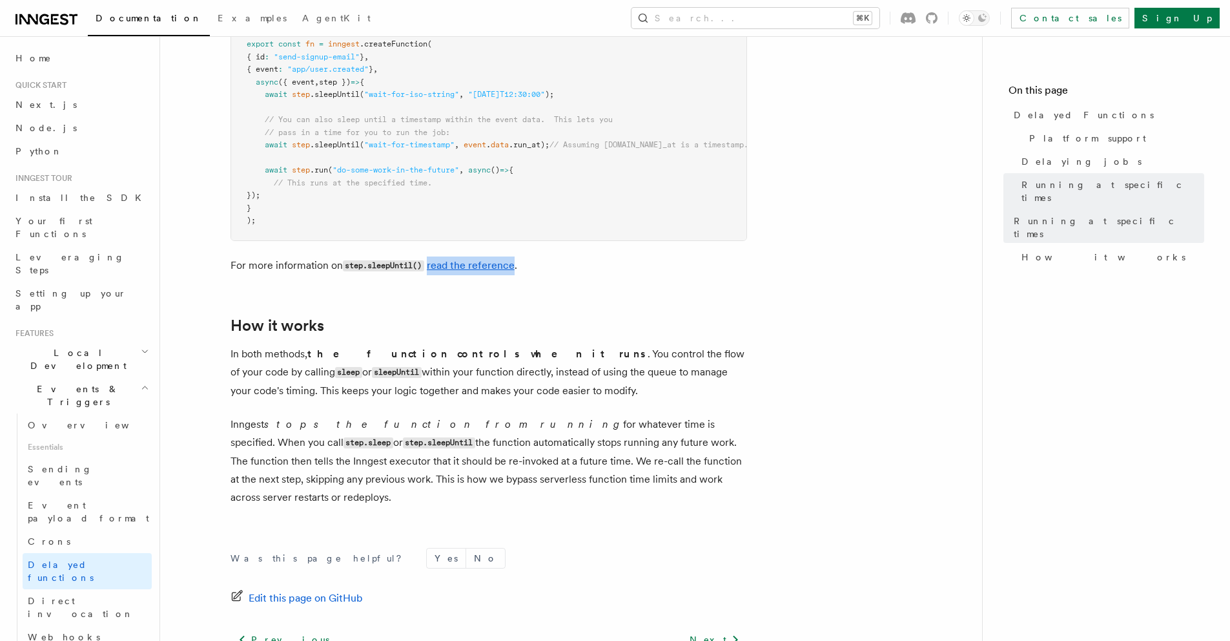
scroll to position [1062, 0]
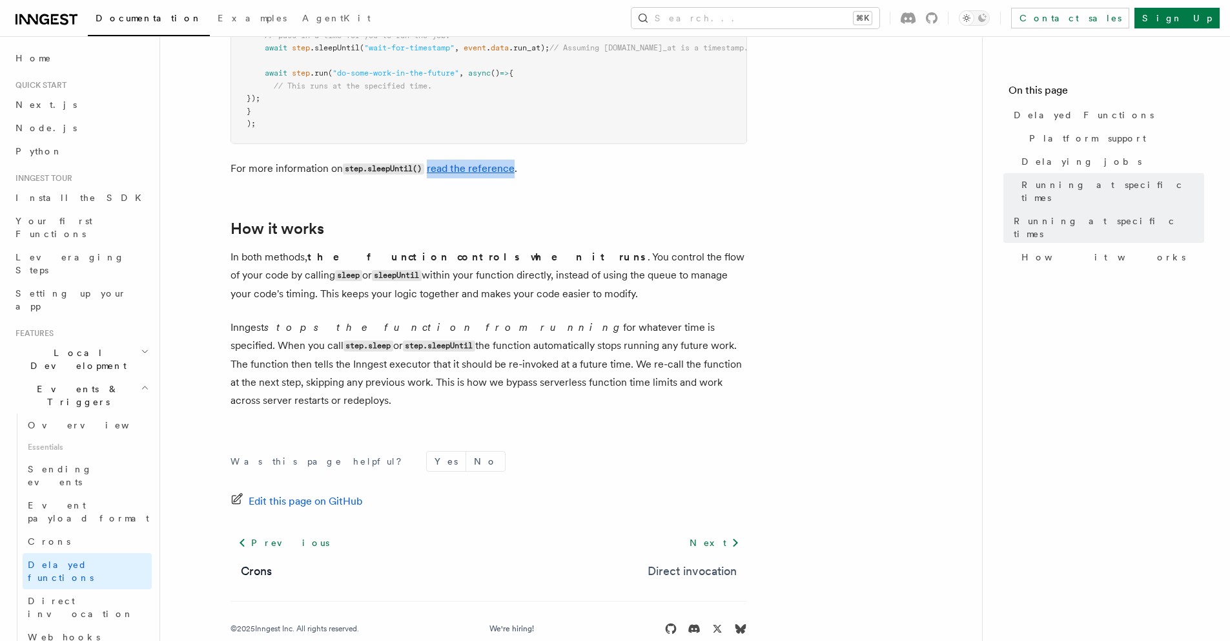
click at [697, 562] on link "Direct invocation" at bounding box center [692, 571] width 89 height 18
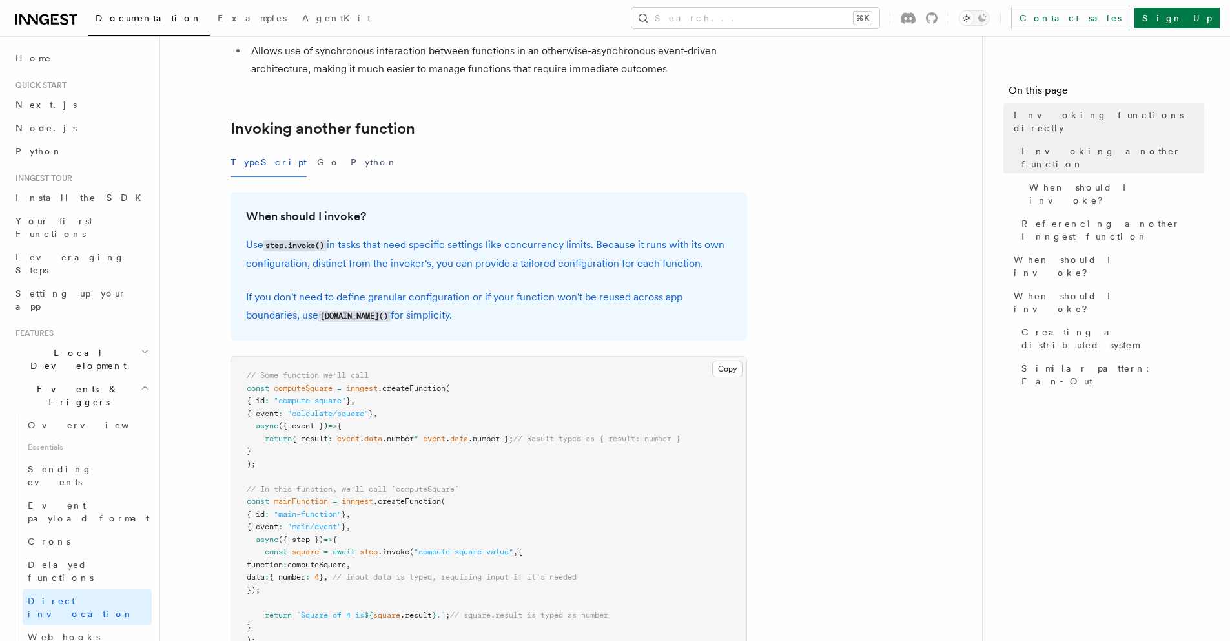
scroll to position [193, 0]
click at [516, 247] on p "Use step.invoke() in tasks that need specific settings like concurrency limits.…" at bounding box center [489, 254] width 486 height 37
click at [632, 244] on p "Use step.invoke() in tasks that need specific settings like concurrency limits.…" at bounding box center [489, 254] width 486 height 37
drag, startPoint x: 632, startPoint y: 244, endPoint x: 717, endPoint y: 243, distance: 84.6
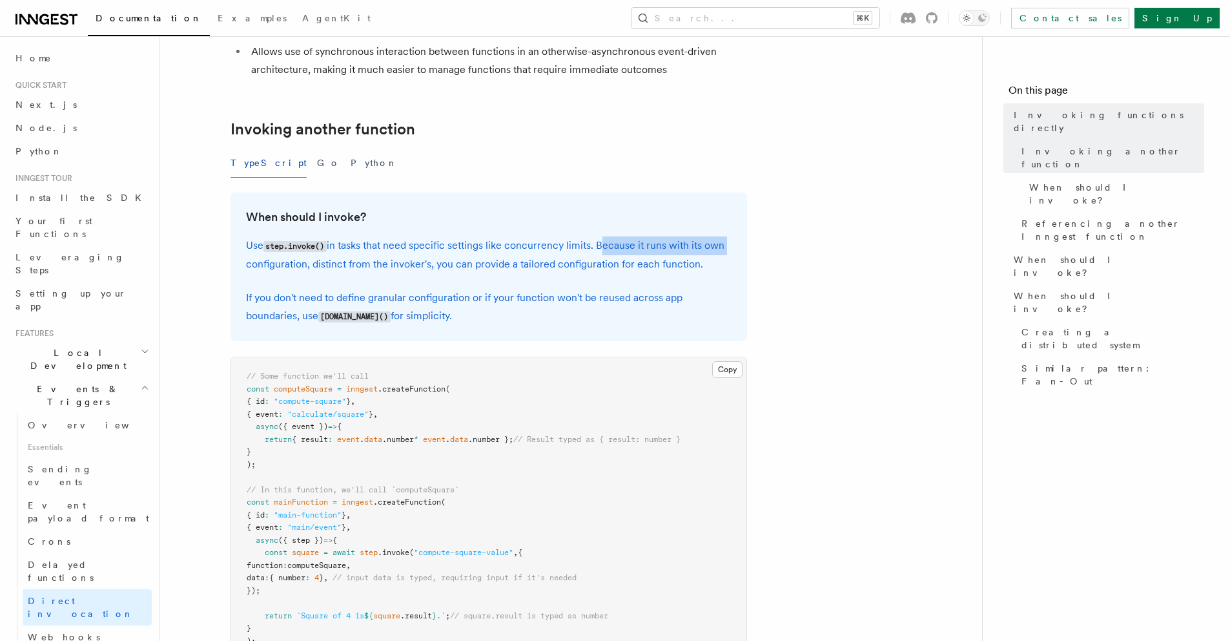
click at [717, 243] on p "Use step.invoke() in tasks that need specific settings like concurrency limits.…" at bounding box center [489, 254] width 486 height 37
click at [280, 268] on p "Use step.invoke() in tasks that need specific settings like concurrency limits.…" at bounding box center [489, 254] width 486 height 37
click at [327, 266] on p "Use step.invoke() in tasks that need specific settings like concurrency limits.…" at bounding box center [489, 254] width 486 height 37
drag, startPoint x: 327, startPoint y: 266, endPoint x: 413, endPoint y: 265, distance: 85.3
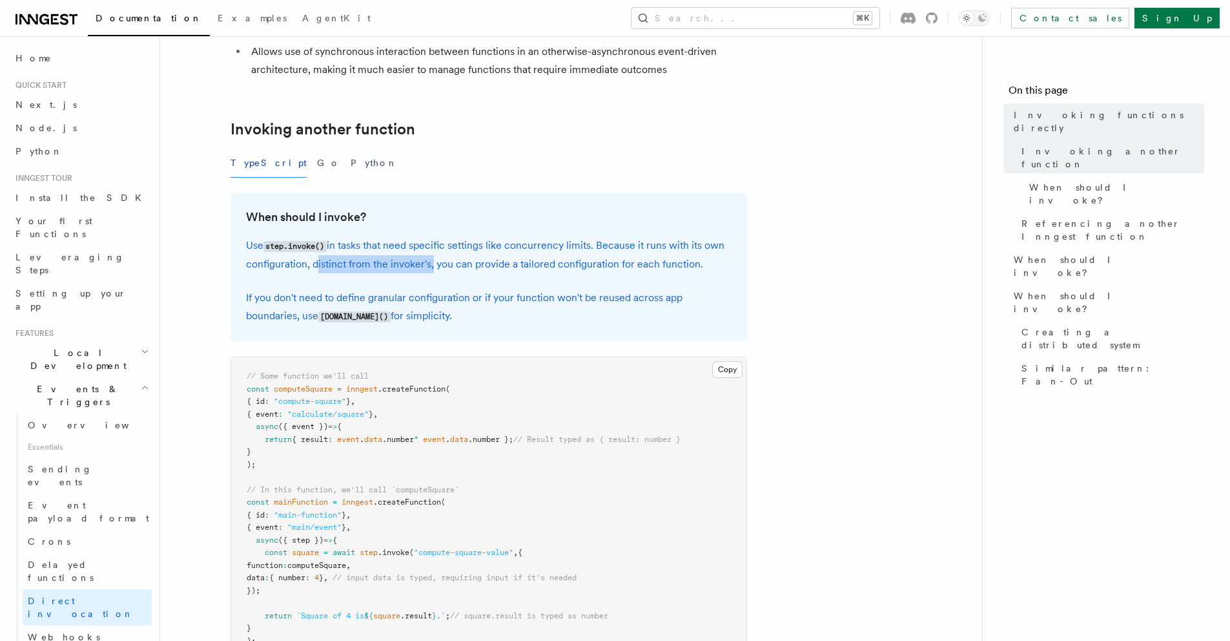
click at [413, 265] on p "Use step.invoke() in tasks that need specific settings like concurrency limits.…" at bounding box center [489, 254] width 486 height 37
click at [697, 255] on p "Use step.invoke() in tasks that need specific settings like concurrency limits.…" at bounding box center [489, 254] width 486 height 37
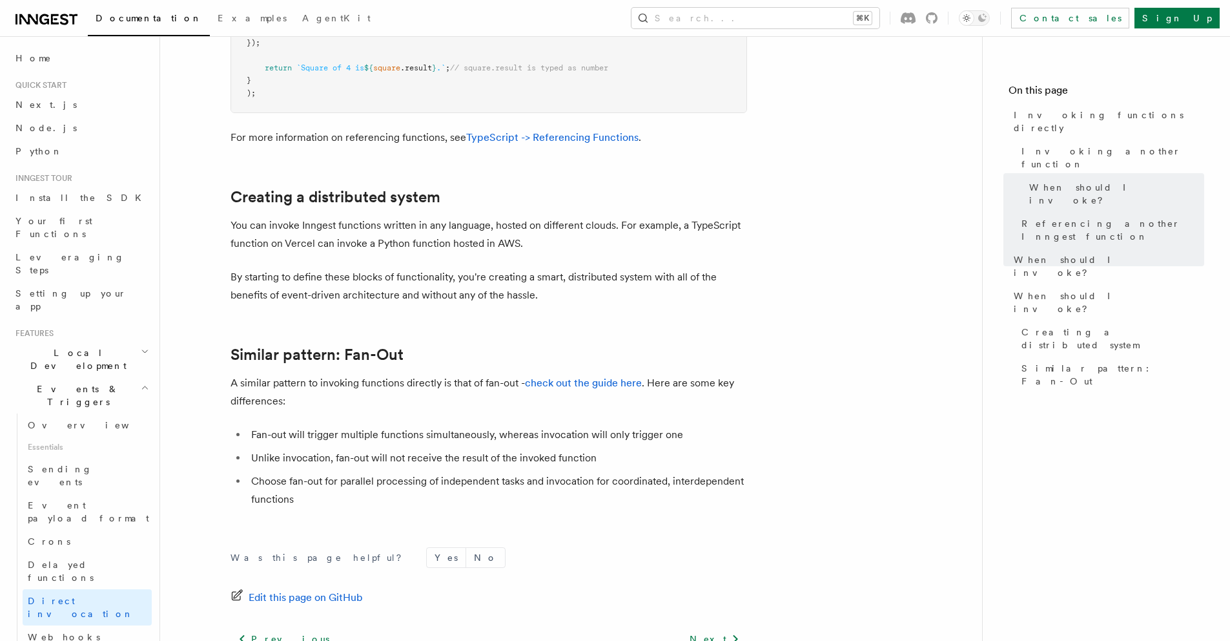
scroll to position [1742, 0]
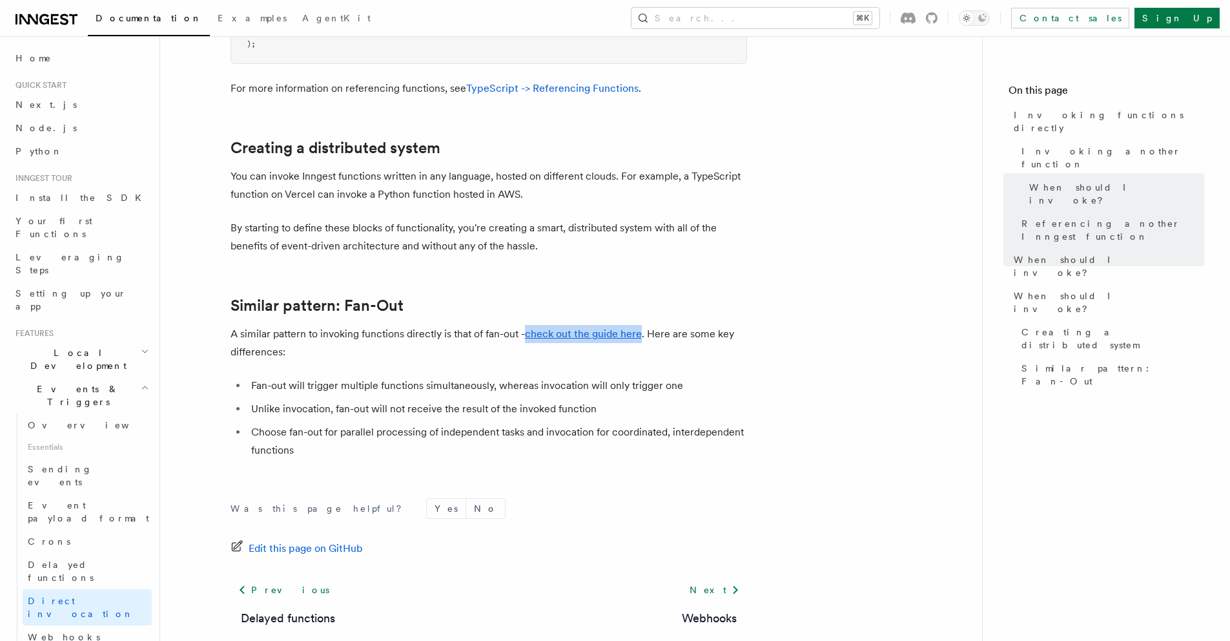
scroll to position [1672, 0]
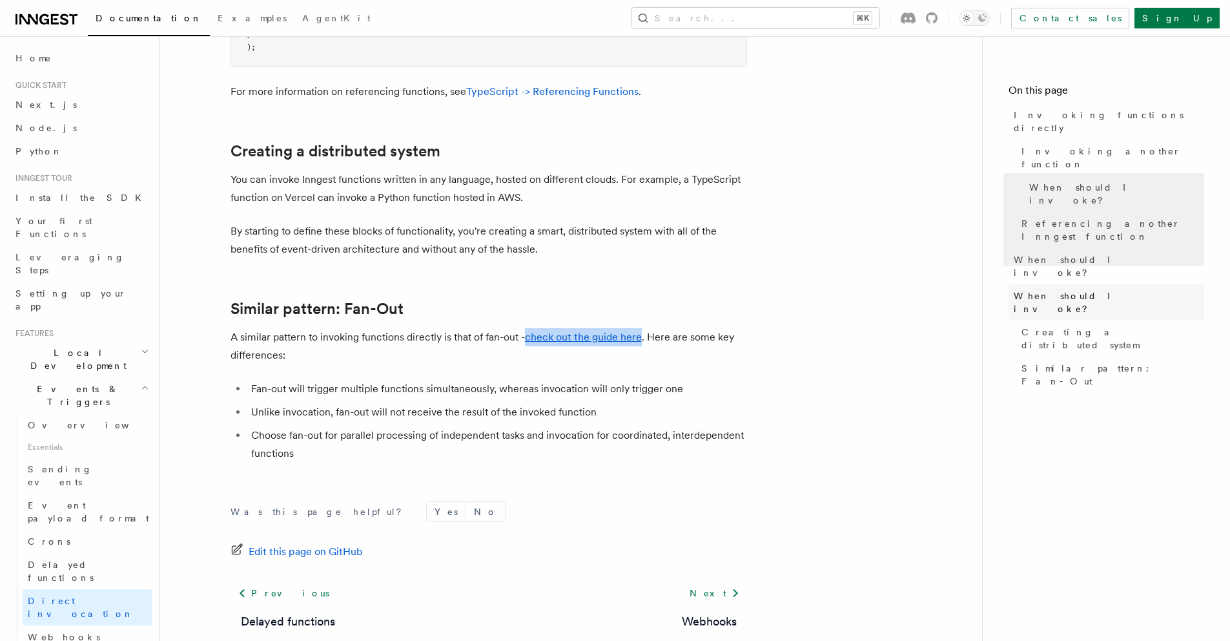
click at [1047, 289] on span "When should I invoke?" at bounding box center [1109, 302] width 191 height 26
click at [1049, 253] on span "When should I invoke?" at bounding box center [1109, 266] width 191 height 26
click at [1048, 253] on span "When should I invoke?" at bounding box center [1109, 266] width 191 height 26
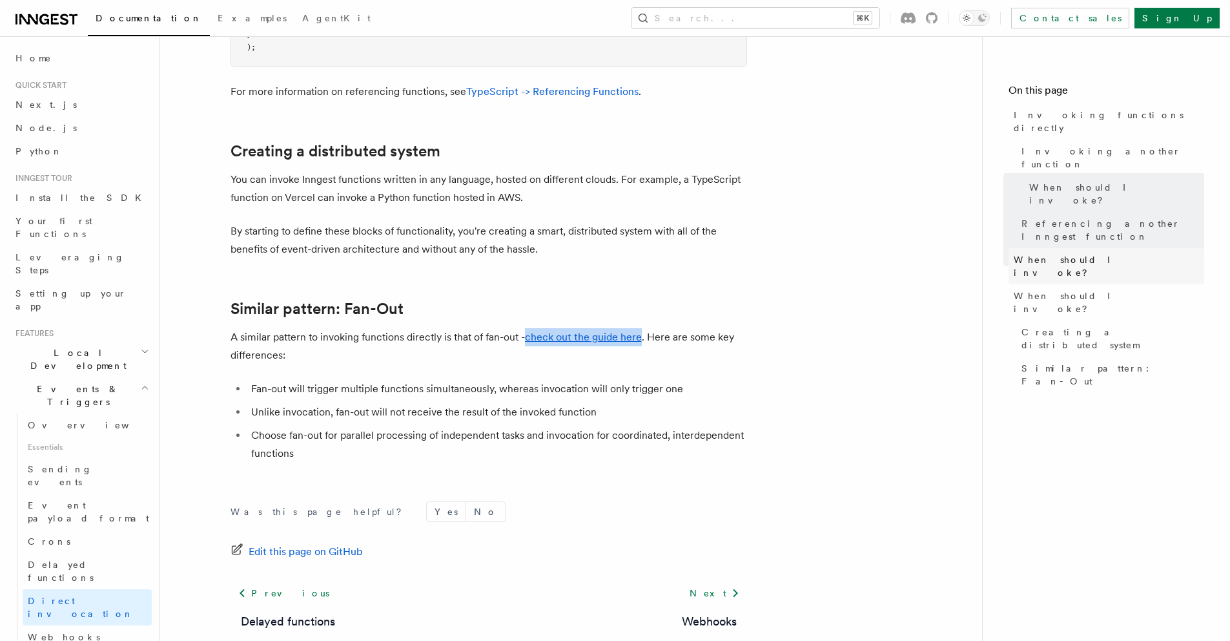
click at [1048, 253] on span "When should I invoke?" at bounding box center [1109, 266] width 191 height 26
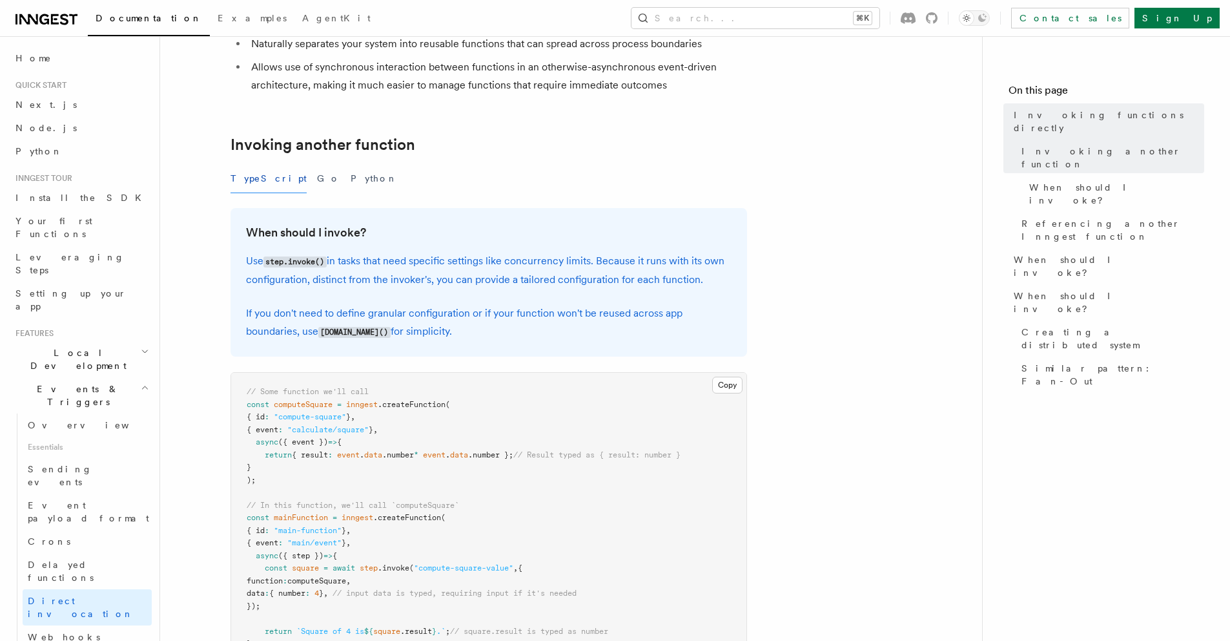
scroll to position [235, 0]
